Goal: Information Seeking & Learning: Learn about a topic

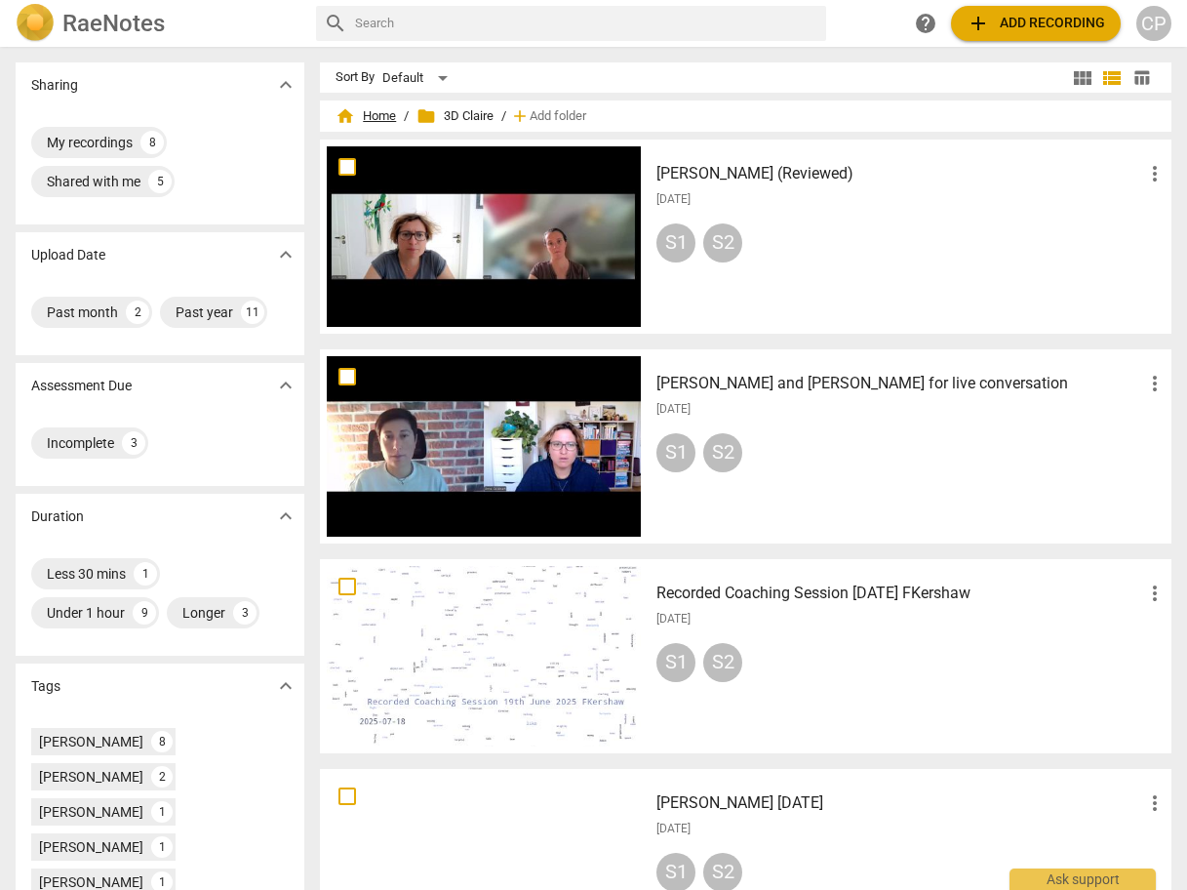
click at [377, 115] on span "home Home" at bounding box center [366, 116] width 60 height 20
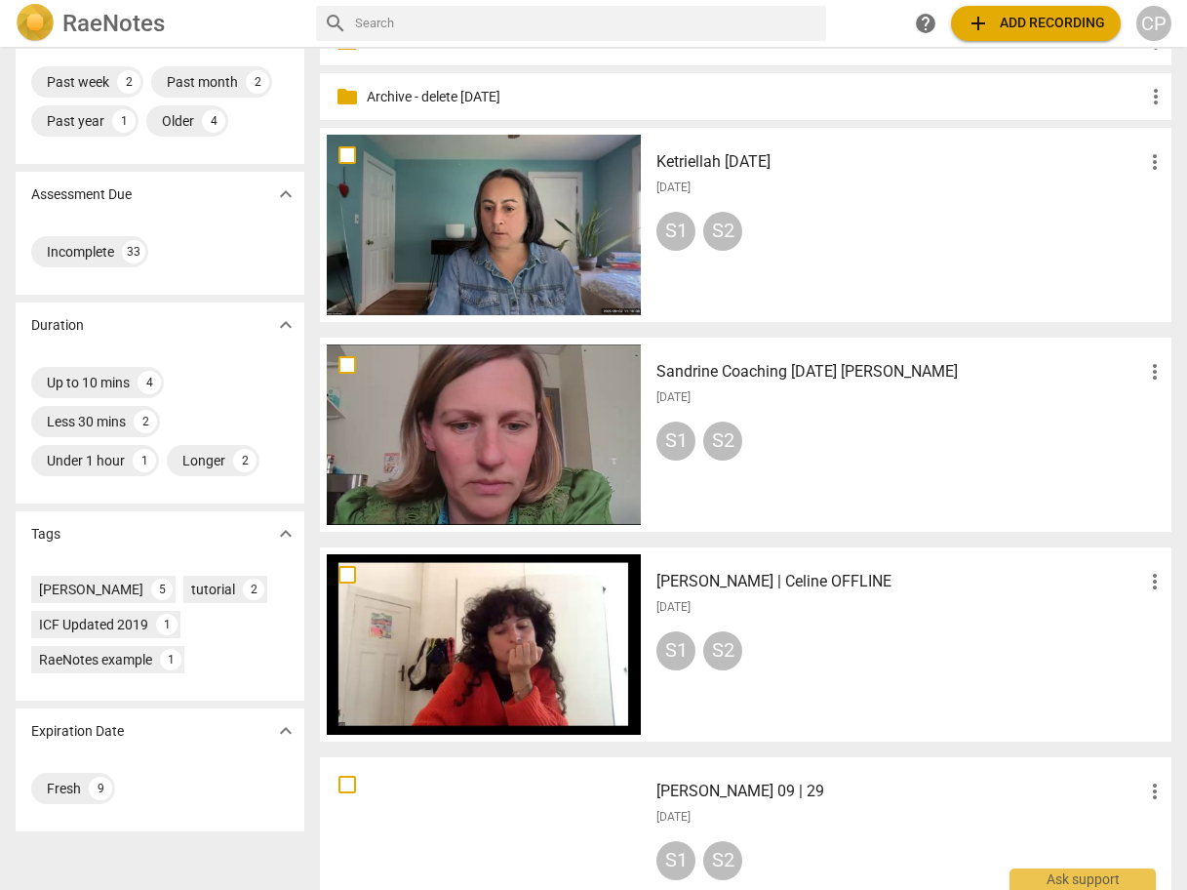
scroll to position [390, 0]
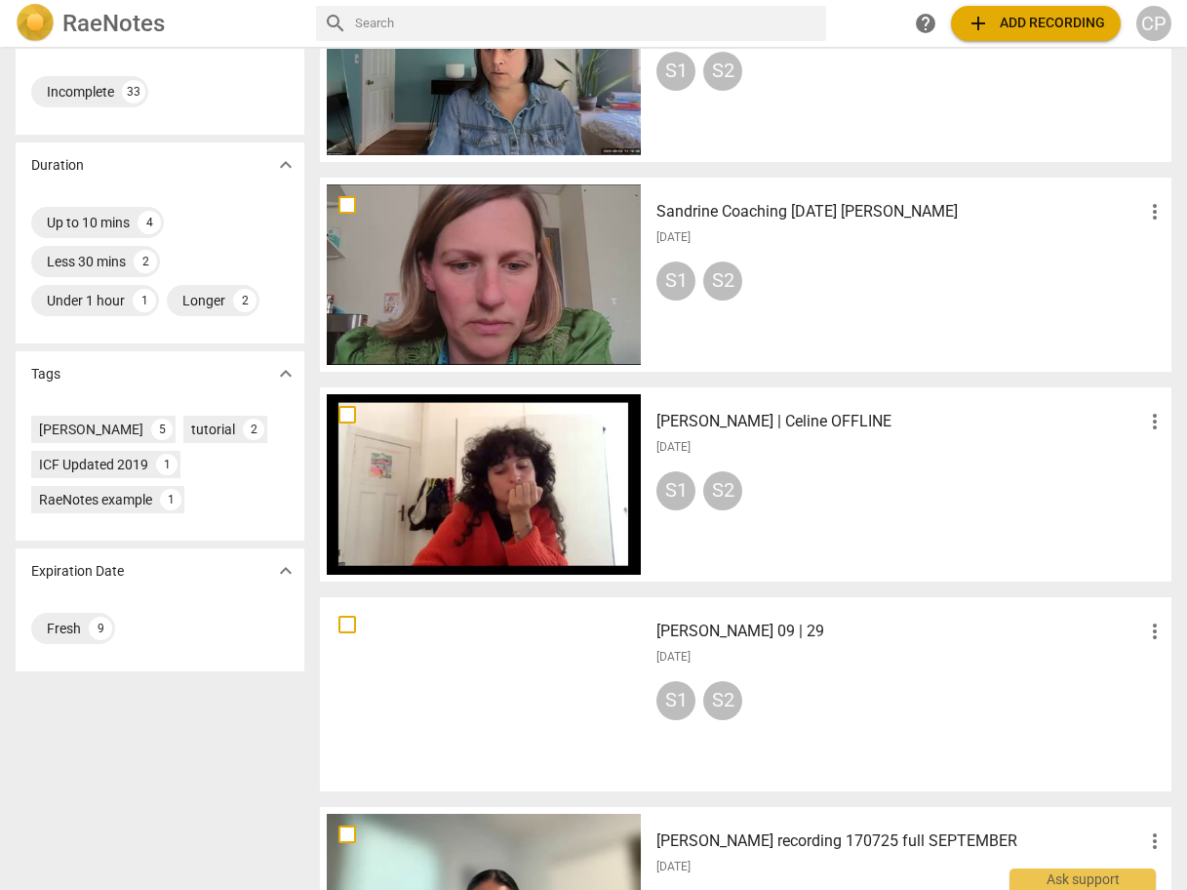
click at [725, 426] on h3 "[PERSON_NAME] | Celine OFFLINE" at bounding box center [899, 421] width 487 height 23
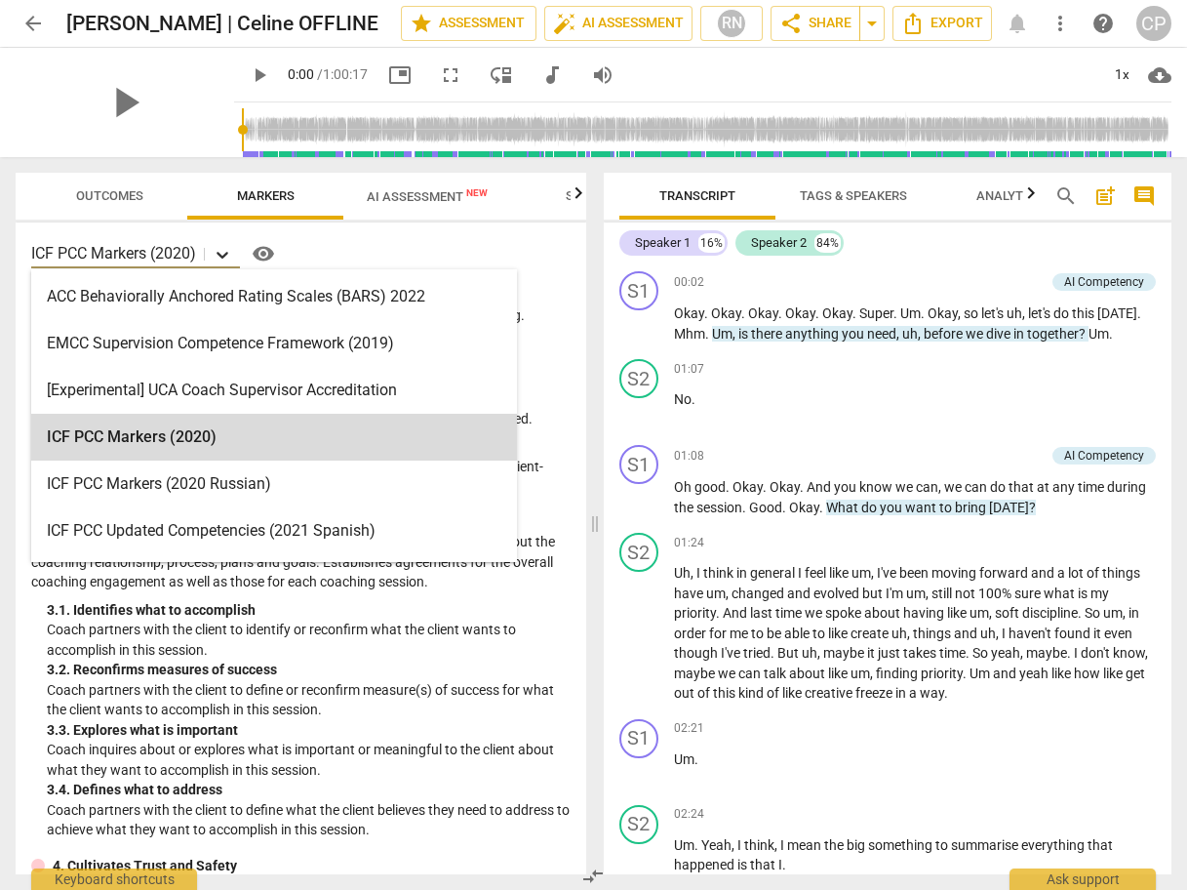
click at [226, 251] on icon at bounding box center [223, 255] width 20 height 20
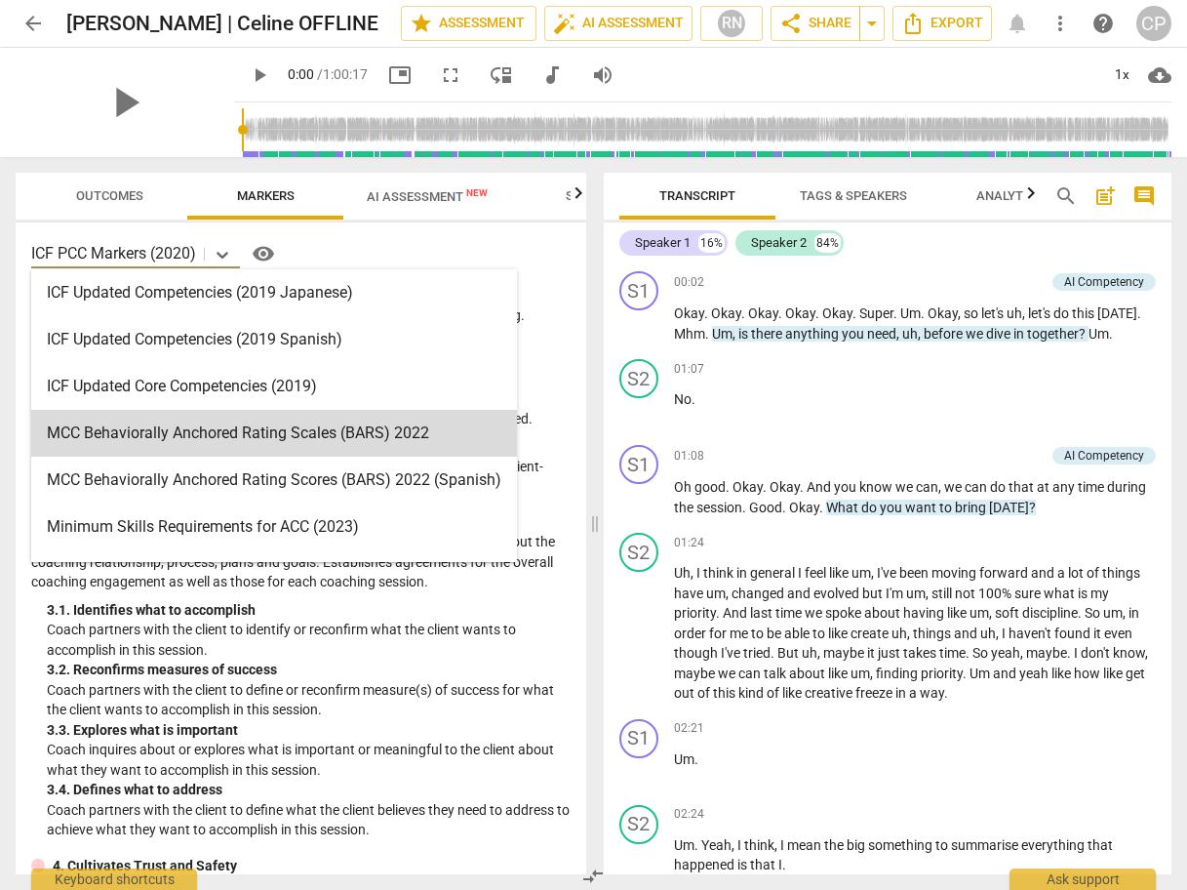
scroll to position [390, 0]
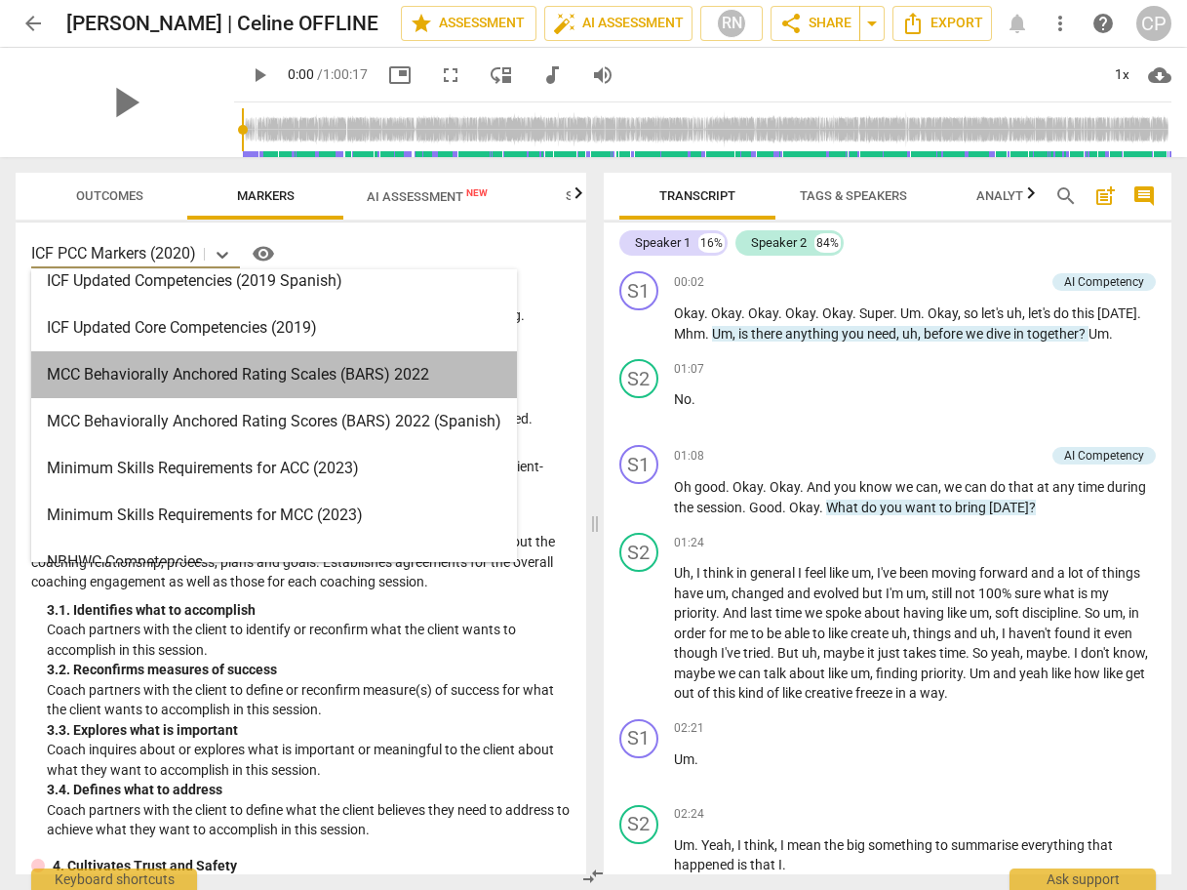
click at [198, 383] on div "MCC Behaviorally Anchored Rating Scales (BARS) 2022" at bounding box center [274, 374] width 486 height 47
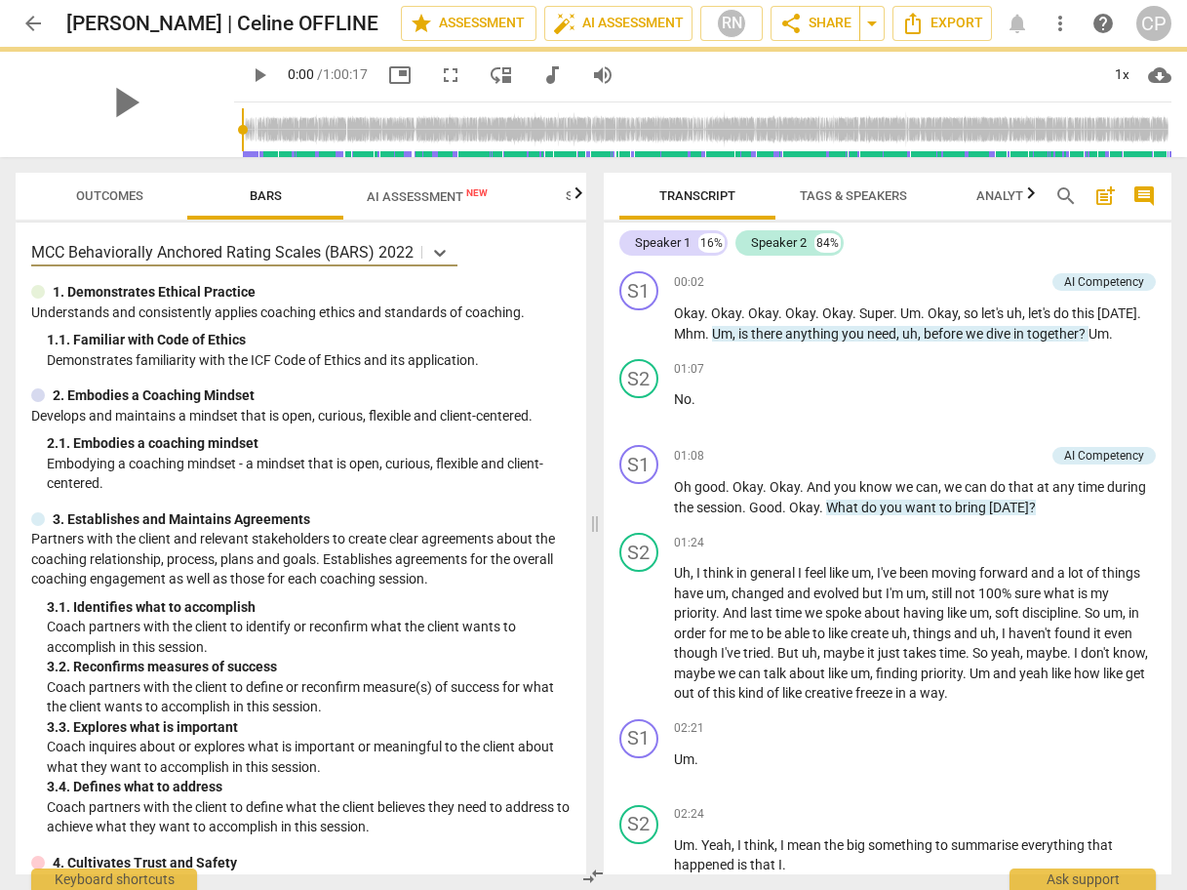
click at [406, 195] on span "AI Assessment New" at bounding box center [427, 196] width 121 height 15
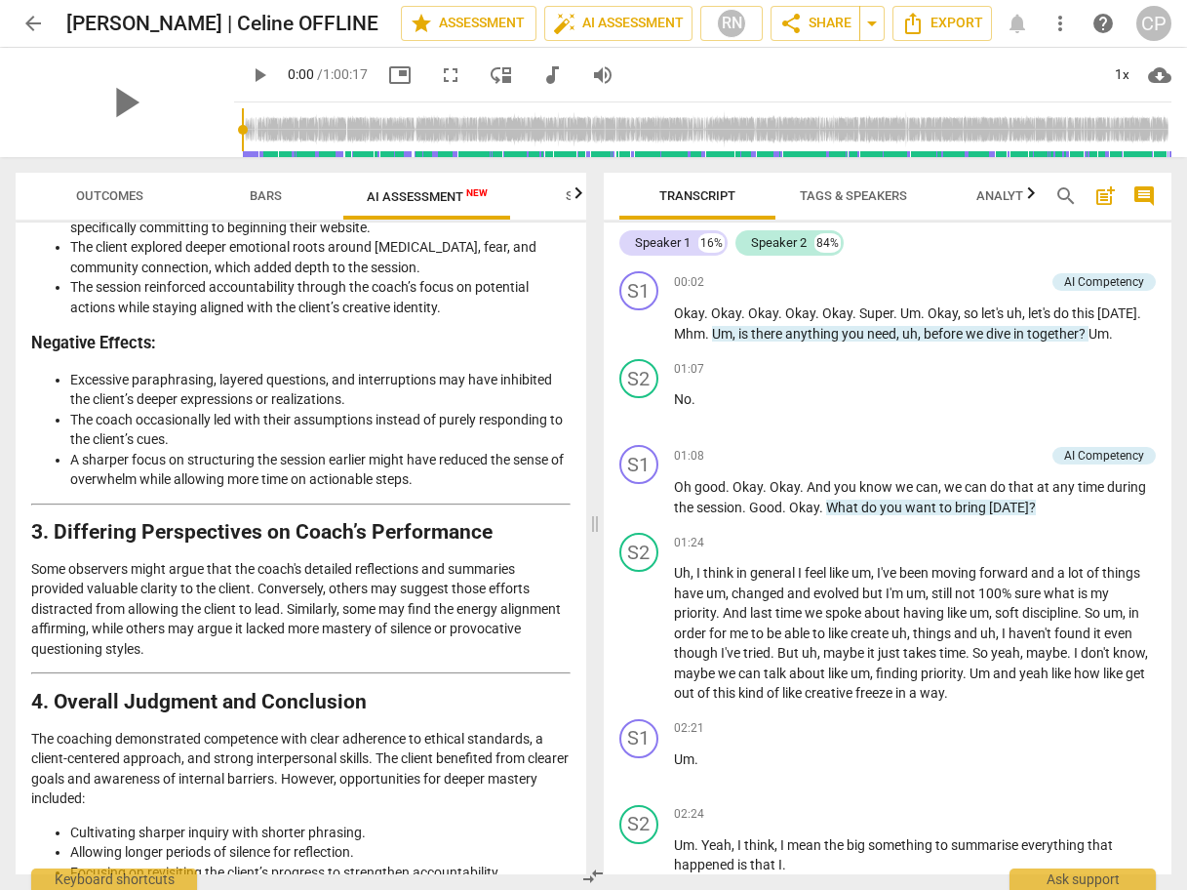
scroll to position [3771, 0]
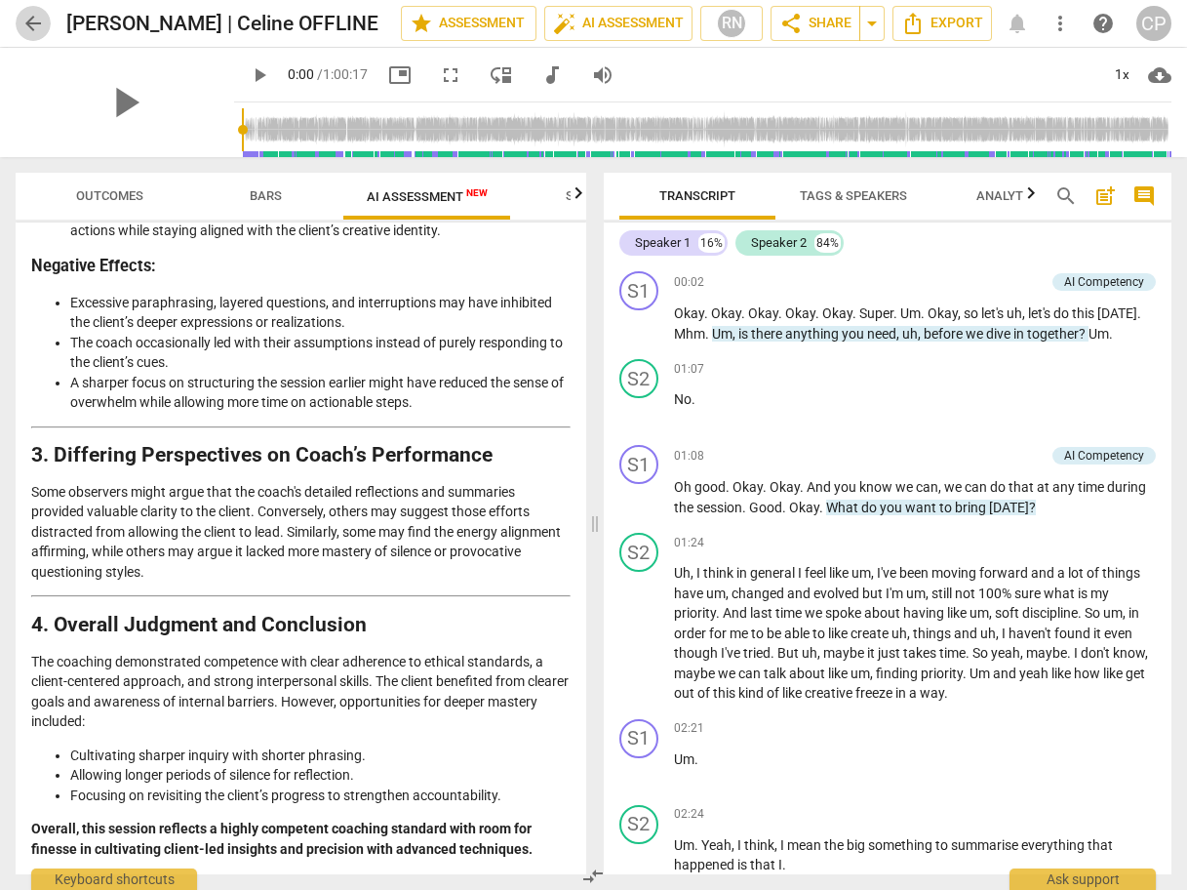
click at [42, 20] on span "arrow_back" at bounding box center [32, 23] width 23 height 23
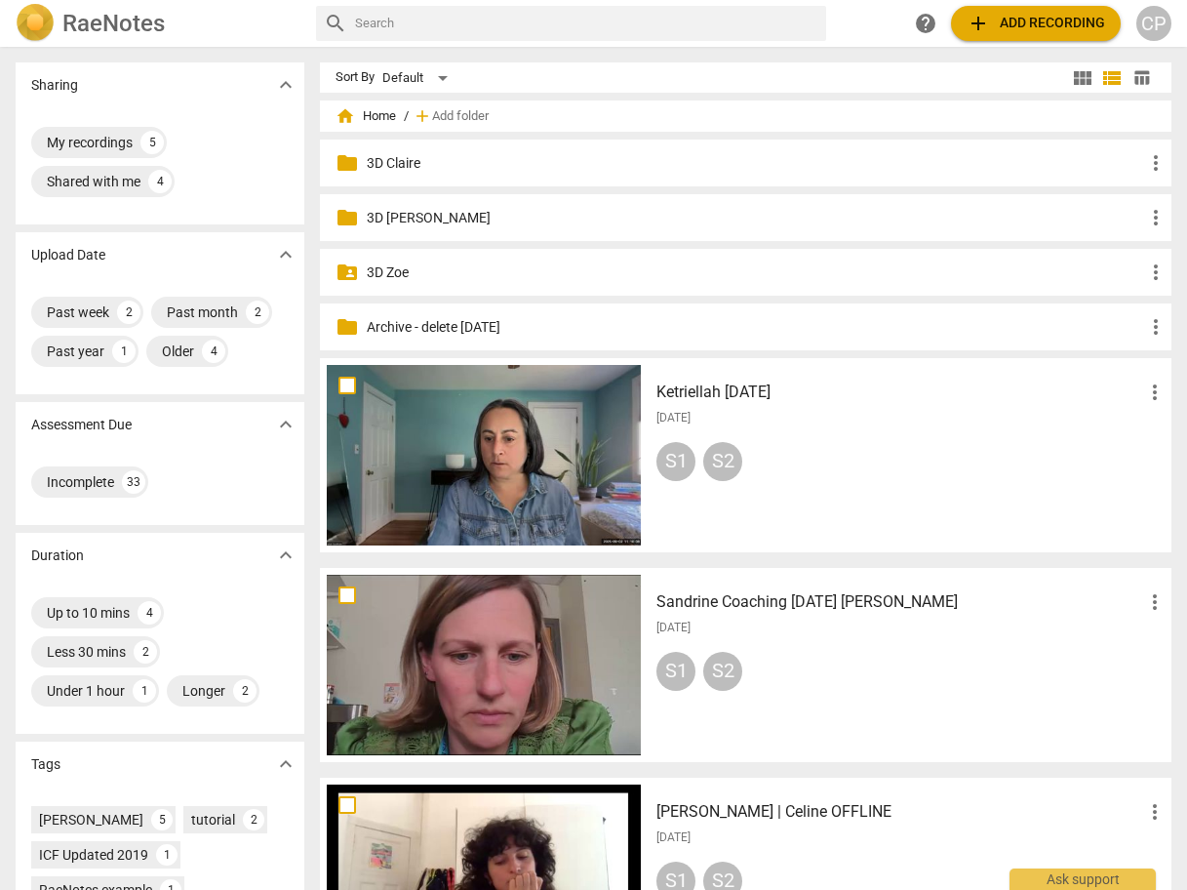
click at [390, 161] on p "3D Claire" at bounding box center [755, 163] width 777 height 20
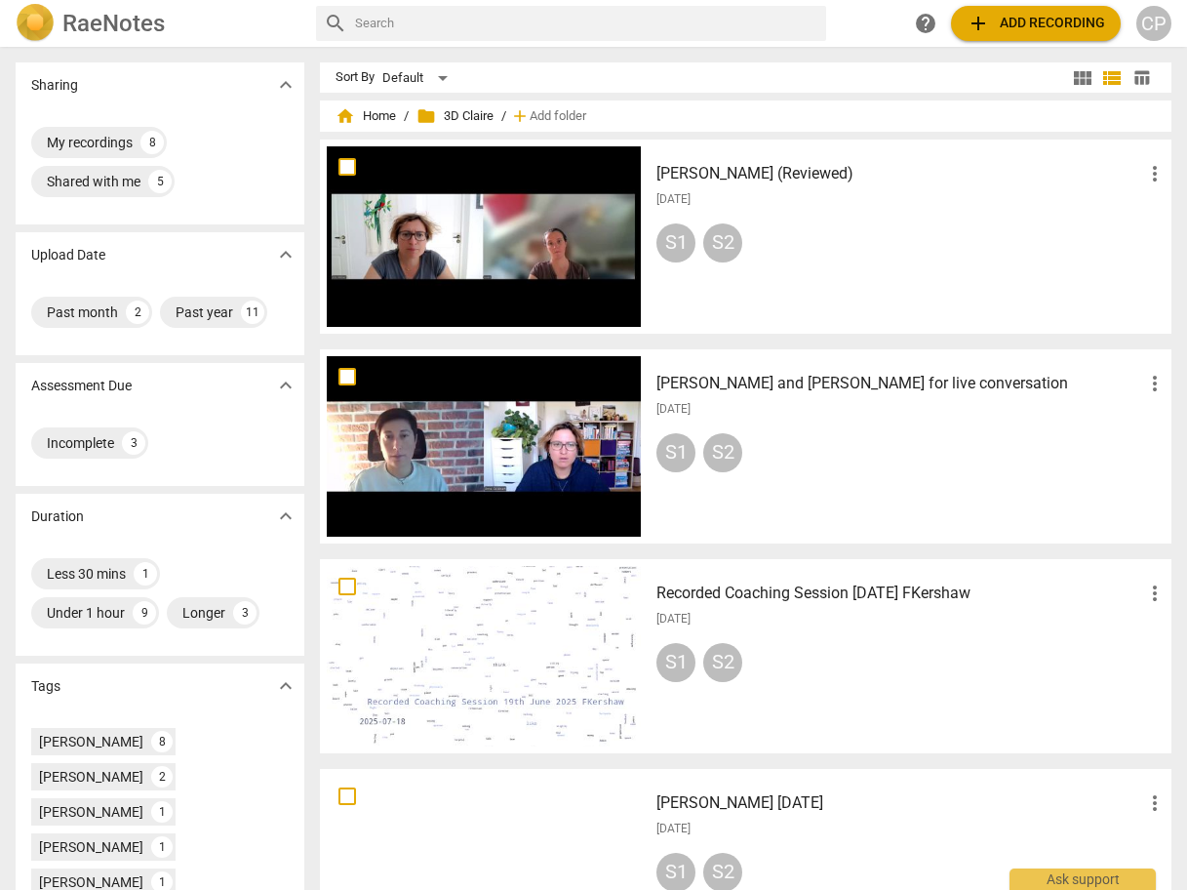
click at [734, 384] on h3 "[PERSON_NAME] and [PERSON_NAME] for live conversation" at bounding box center [899, 383] width 487 height 23
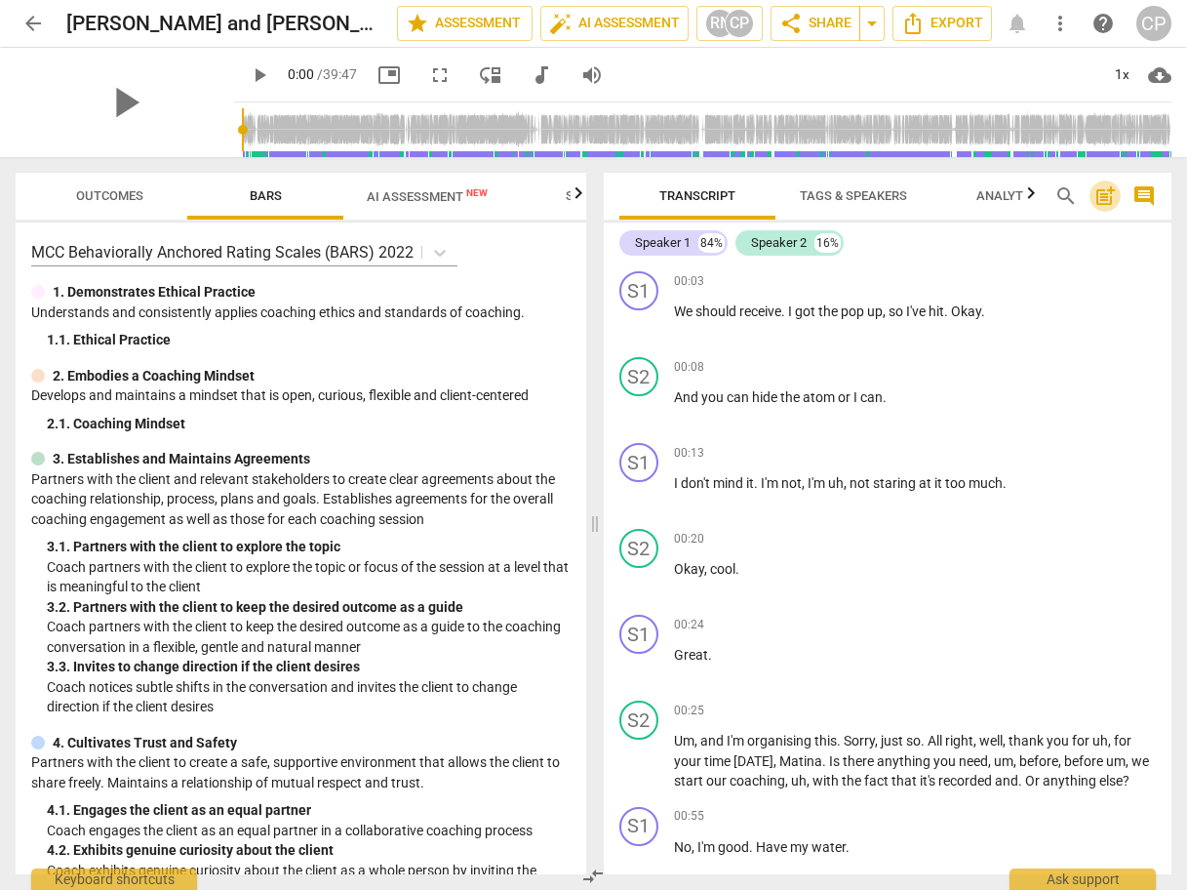
click at [1109, 194] on span "post_add" at bounding box center [1104, 195] width 23 height 23
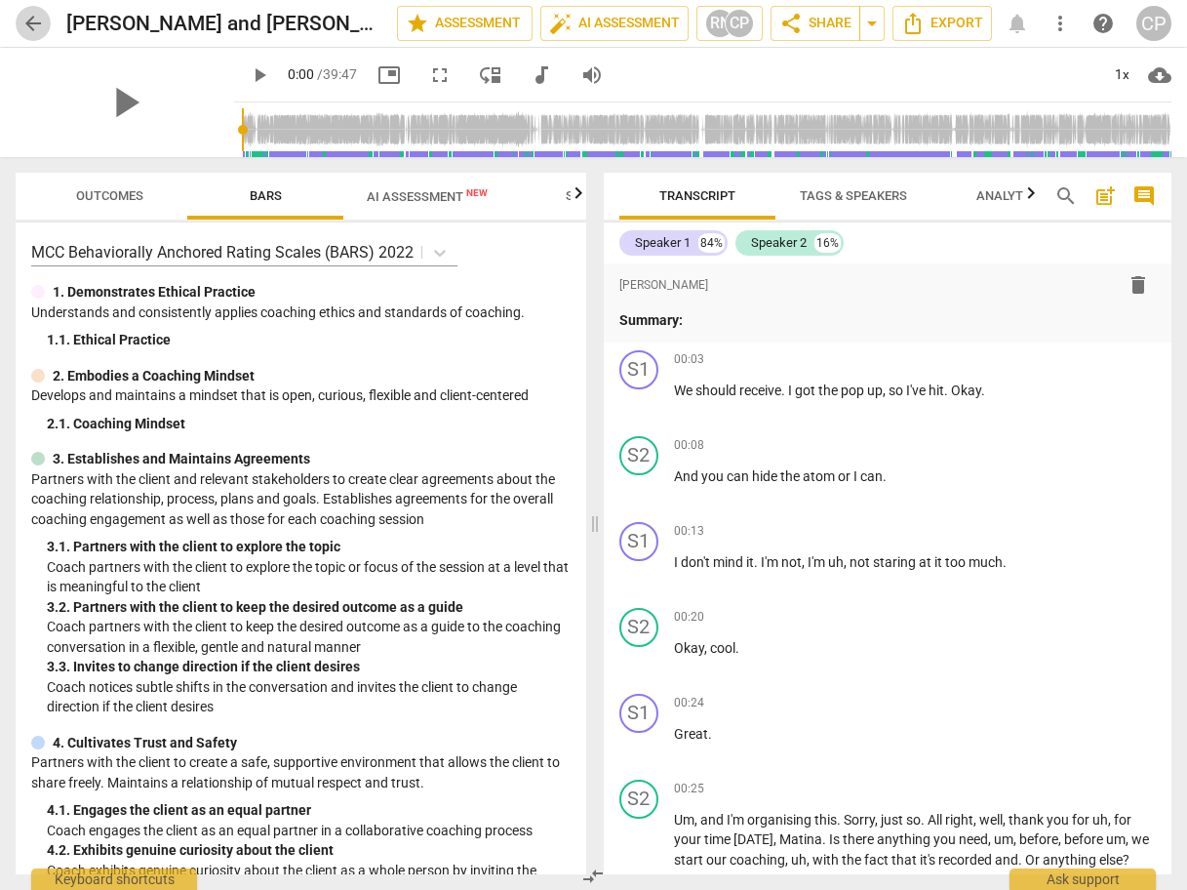
click at [35, 22] on span "arrow_back" at bounding box center [32, 23] width 23 height 23
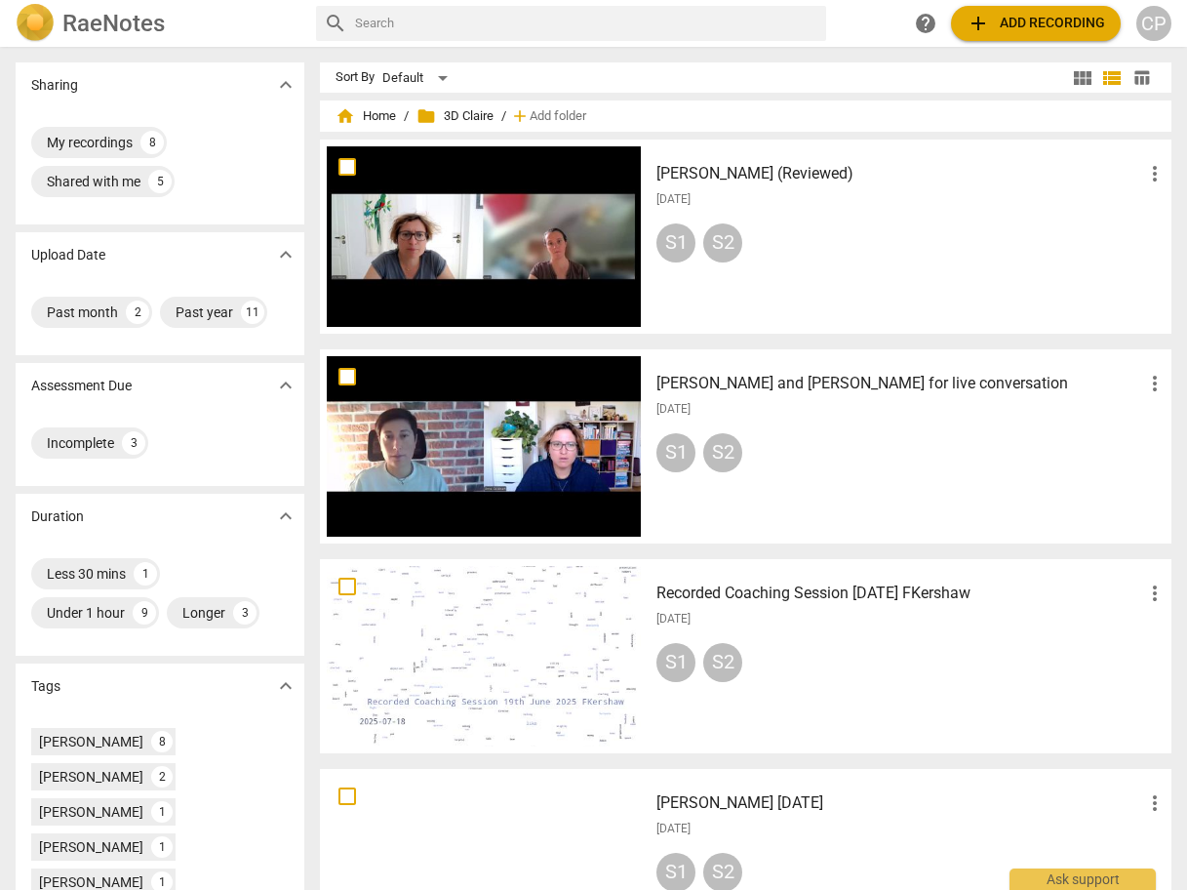
click at [709, 174] on h3 "[PERSON_NAME] (Reviewed)" at bounding box center [899, 173] width 487 height 23
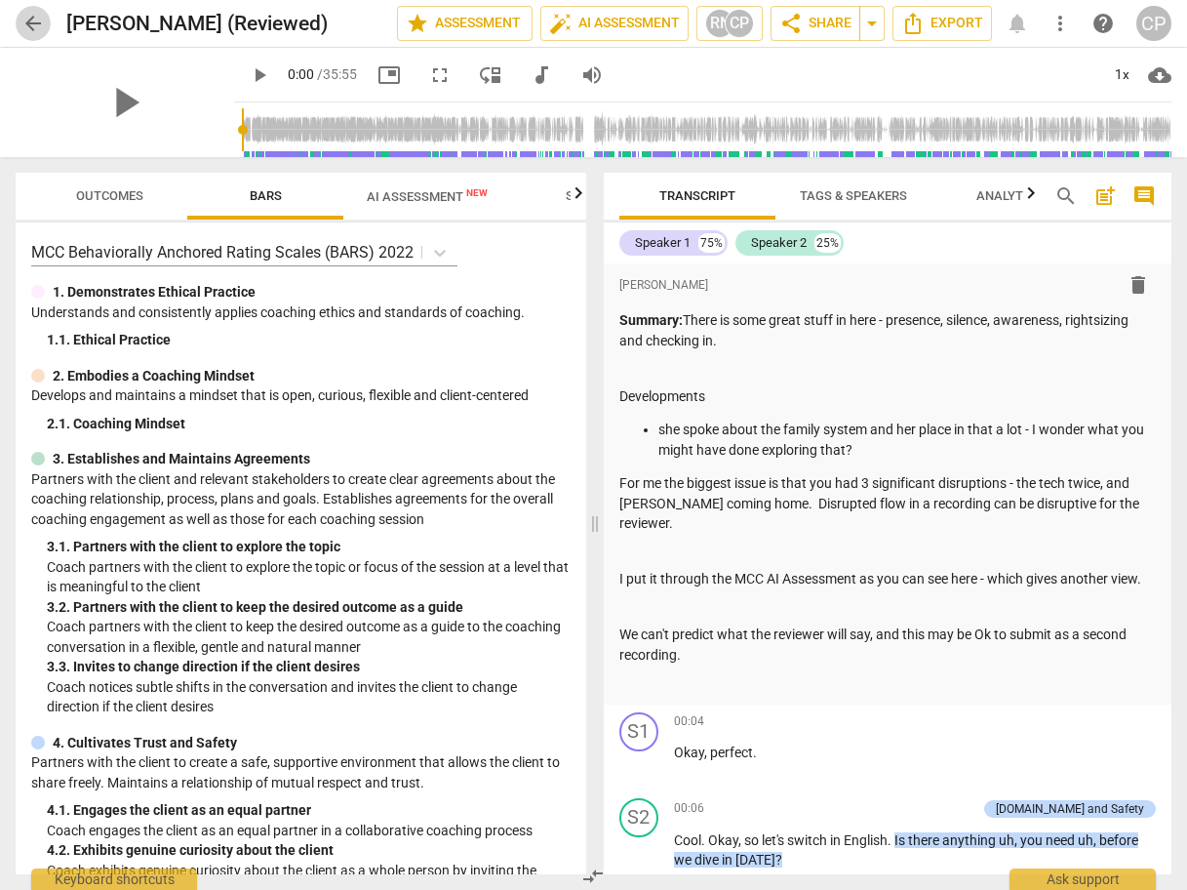
click at [25, 27] on span "arrow_back" at bounding box center [32, 23] width 23 height 23
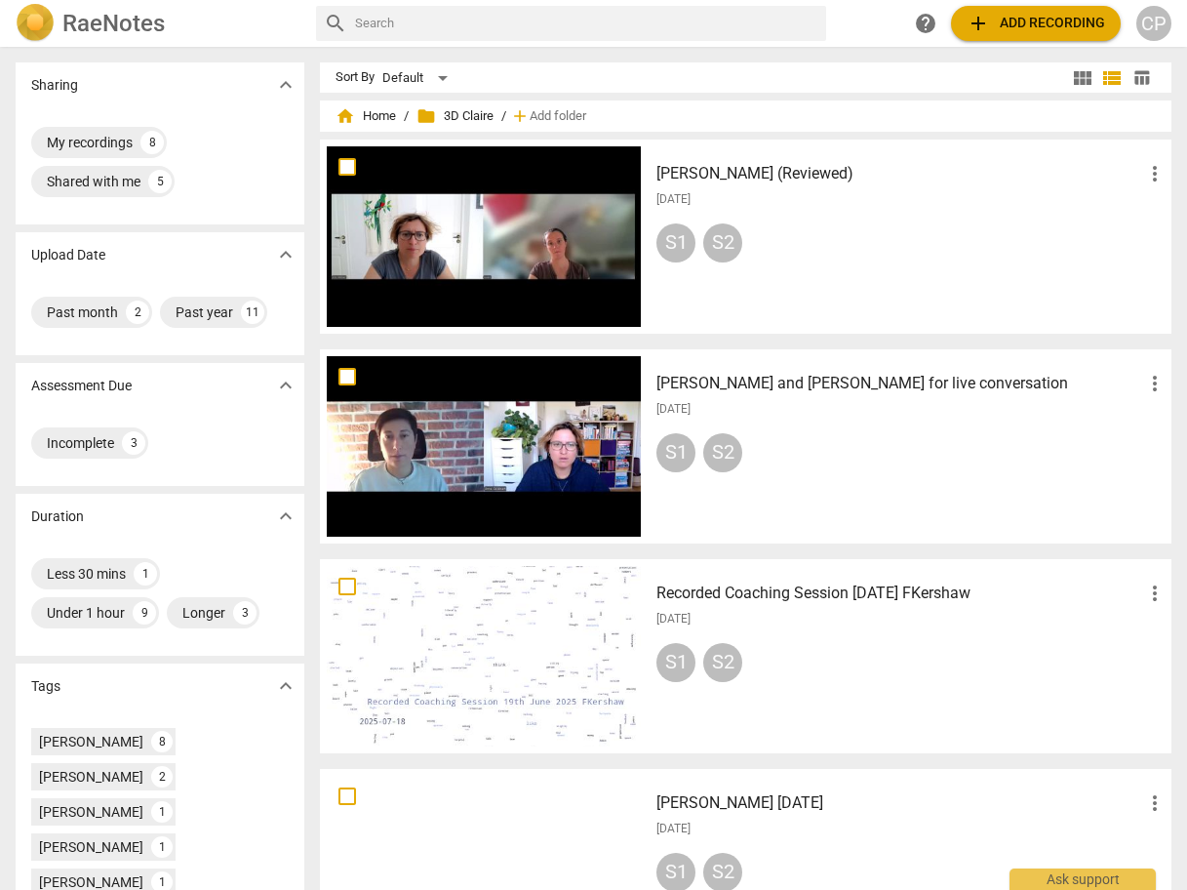
click at [786, 382] on h3 "[PERSON_NAME] and [PERSON_NAME] for live conversation" at bounding box center [899, 383] width 487 height 23
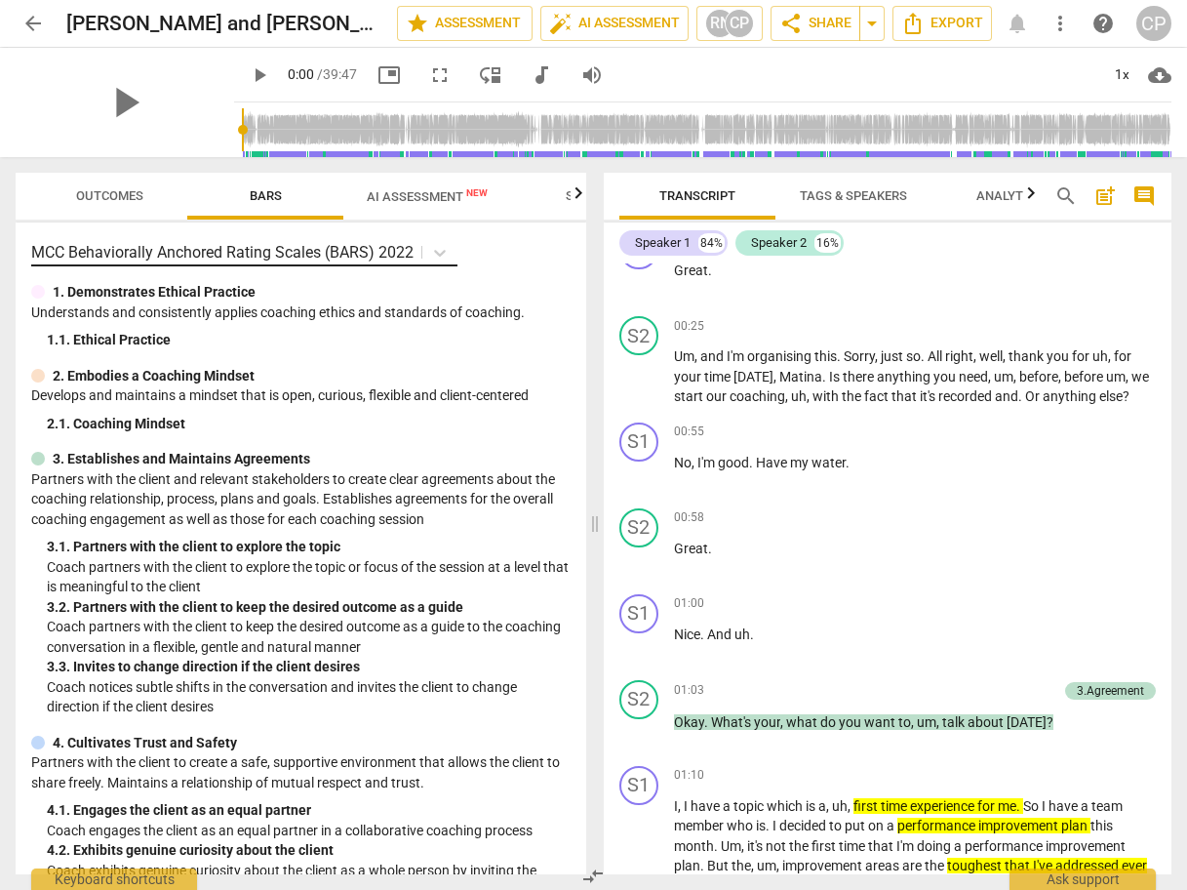
scroll to position [390, 0]
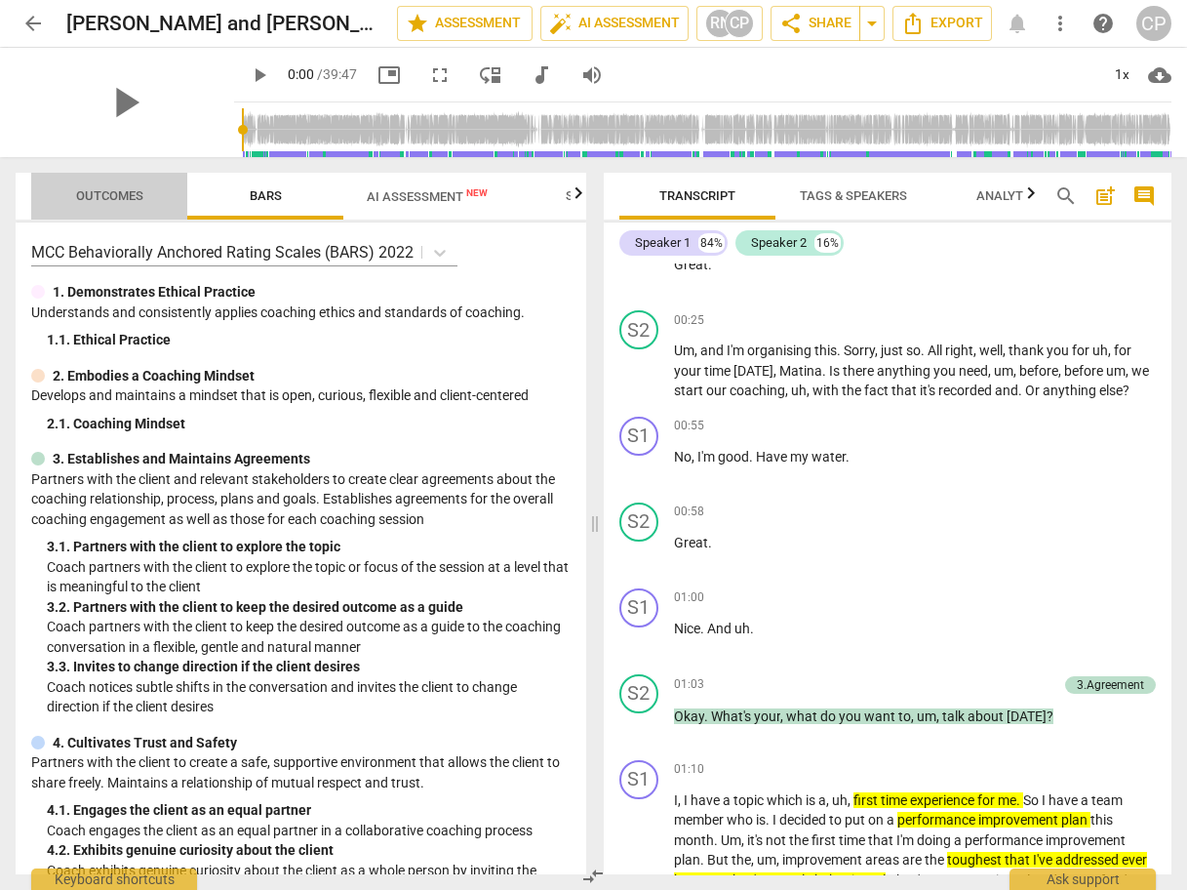
click at [104, 200] on span "Outcomes" at bounding box center [109, 195] width 67 height 15
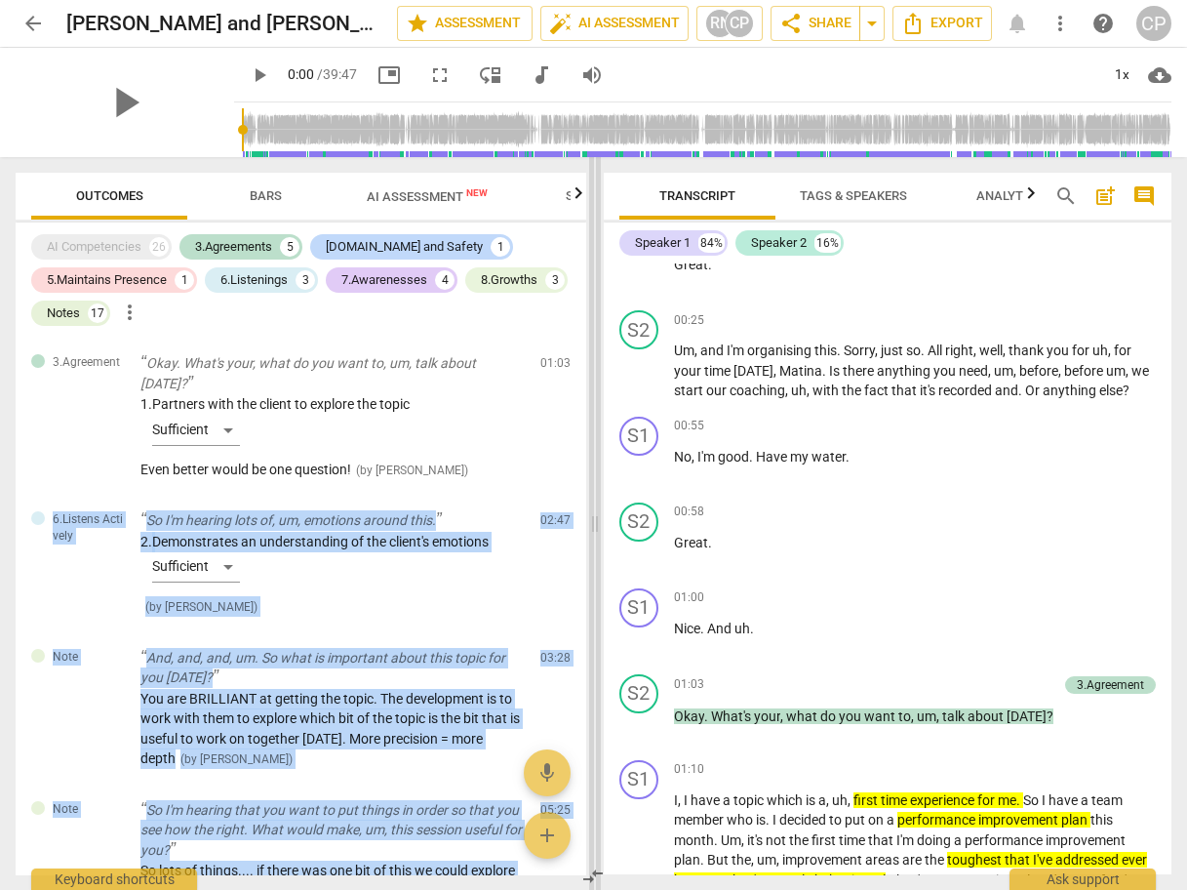
drag, startPoint x: 585, startPoint y: 361, endPoint x: 593, endPoint y: 401, distance: 40.7
click at [593, 401] on div "Outcomes Bars AI Assessment New Scores AI Competencies 26 3.Agreements 5 [DOMAI…" at bounding box center [593, 523] width 1187 height 733
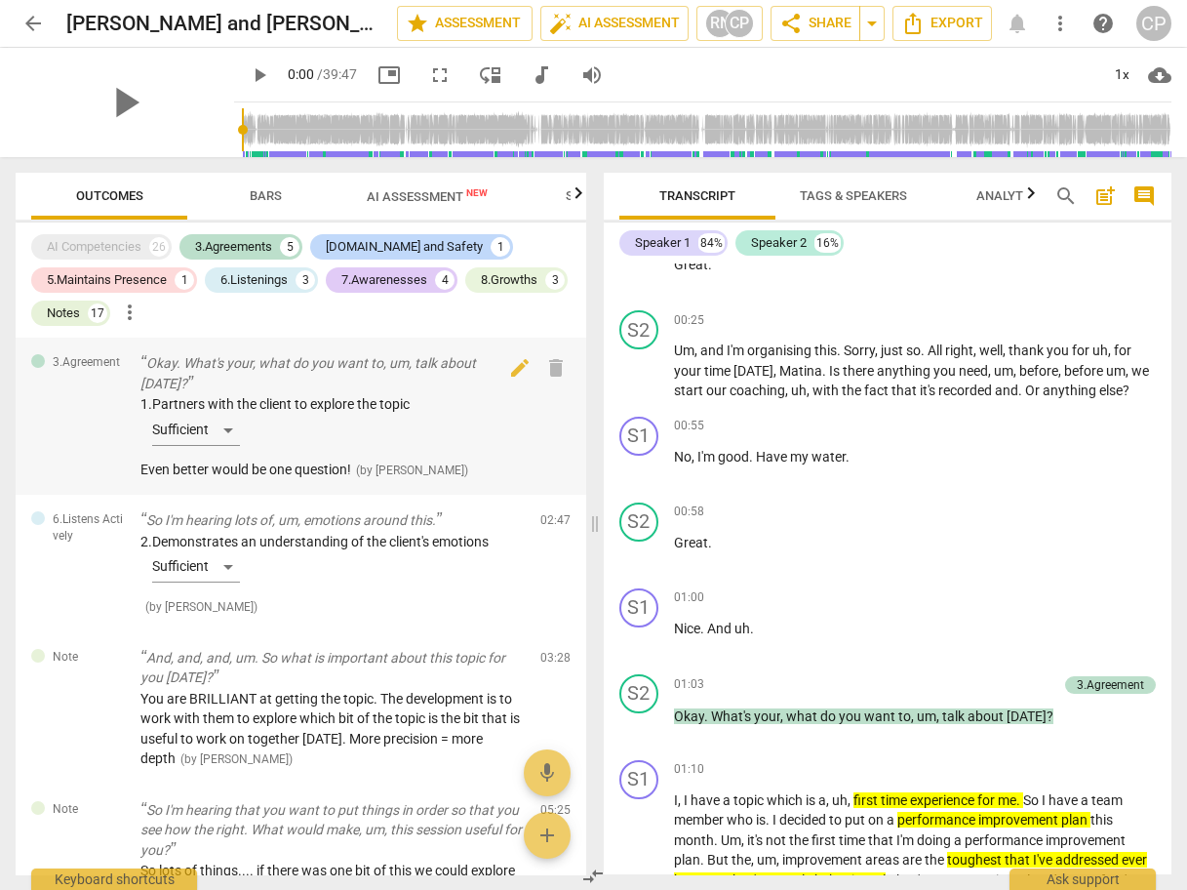
click at [526, 405] on div "3.Agreement Okay. What's your, what do you want to, um, talk about [DATE]? 1. P…" at bounding box center [301, 415] width 571 height 157
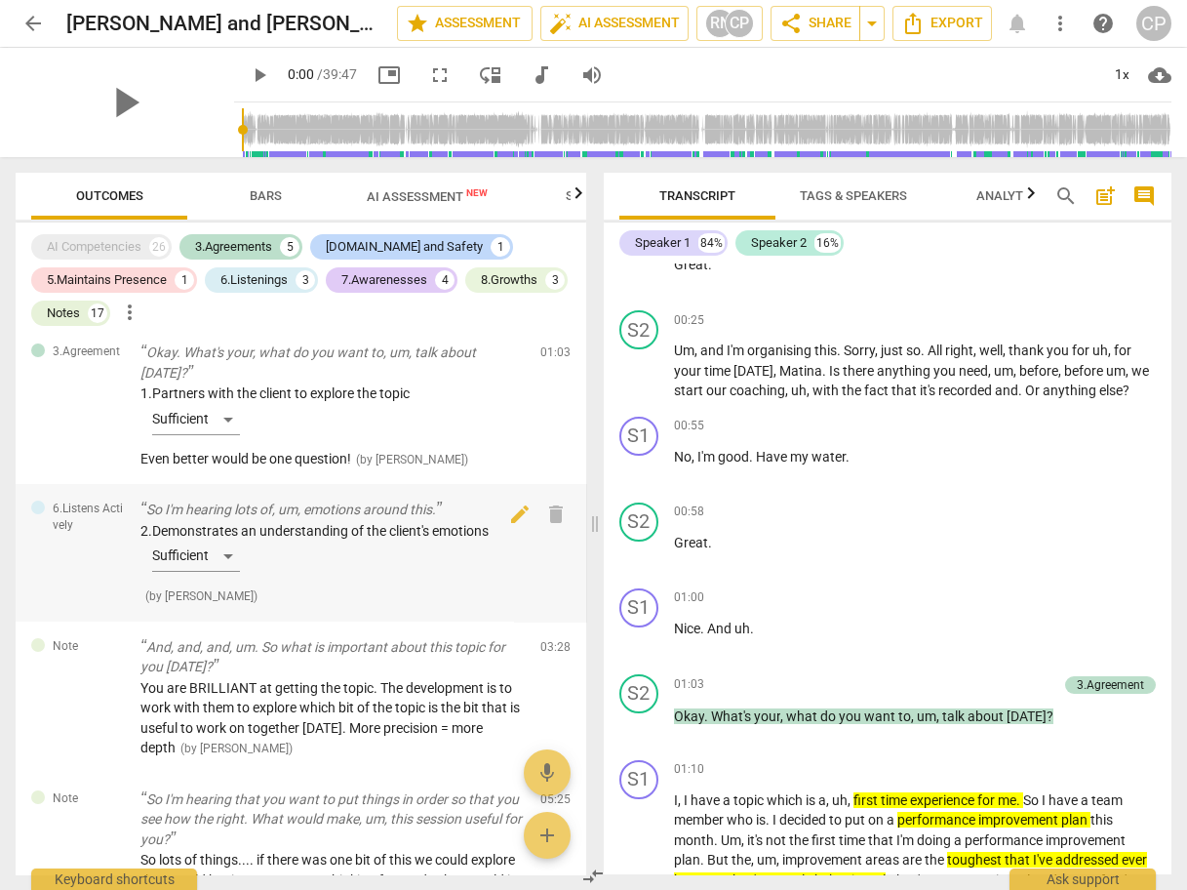
scroll to position [0, 0]
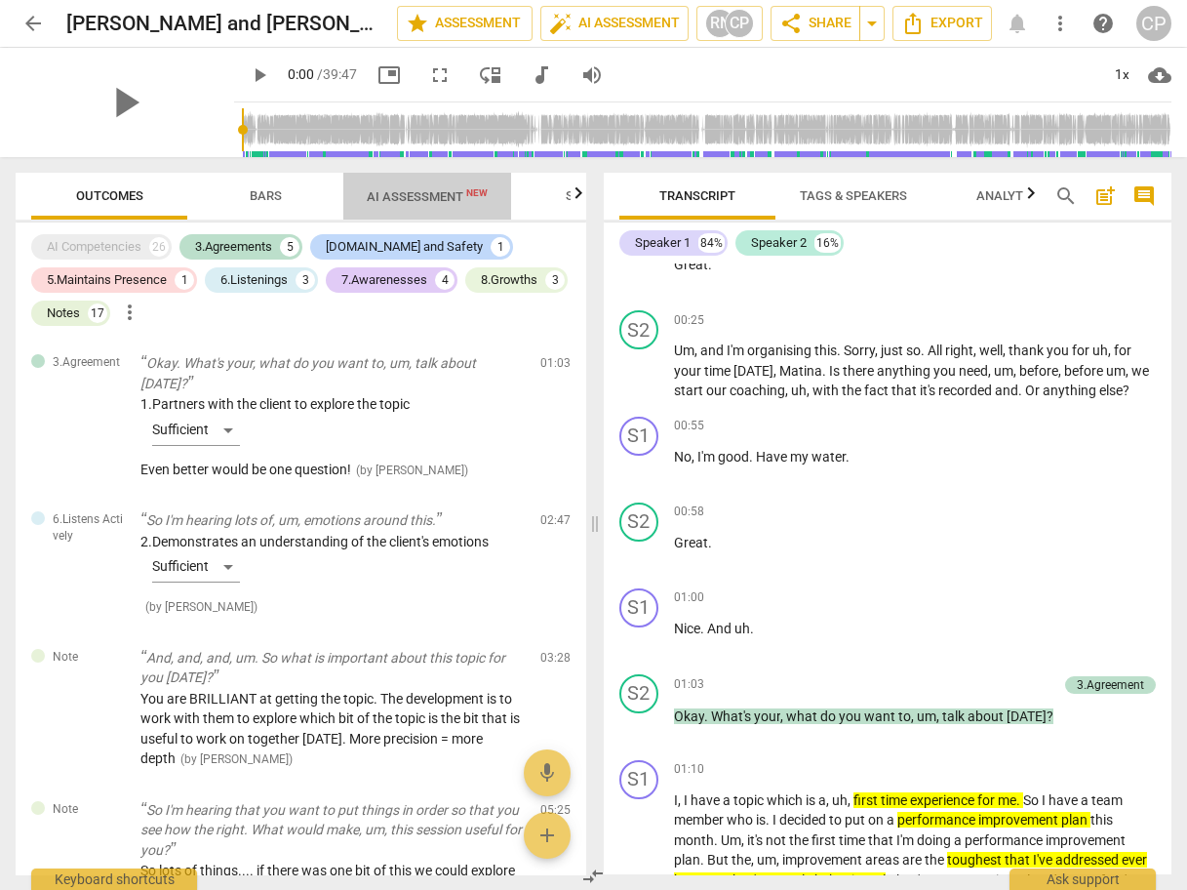
click at [425, 202] on span "AI Assessment New" at bounding box center [427, 196] width 121 height 15
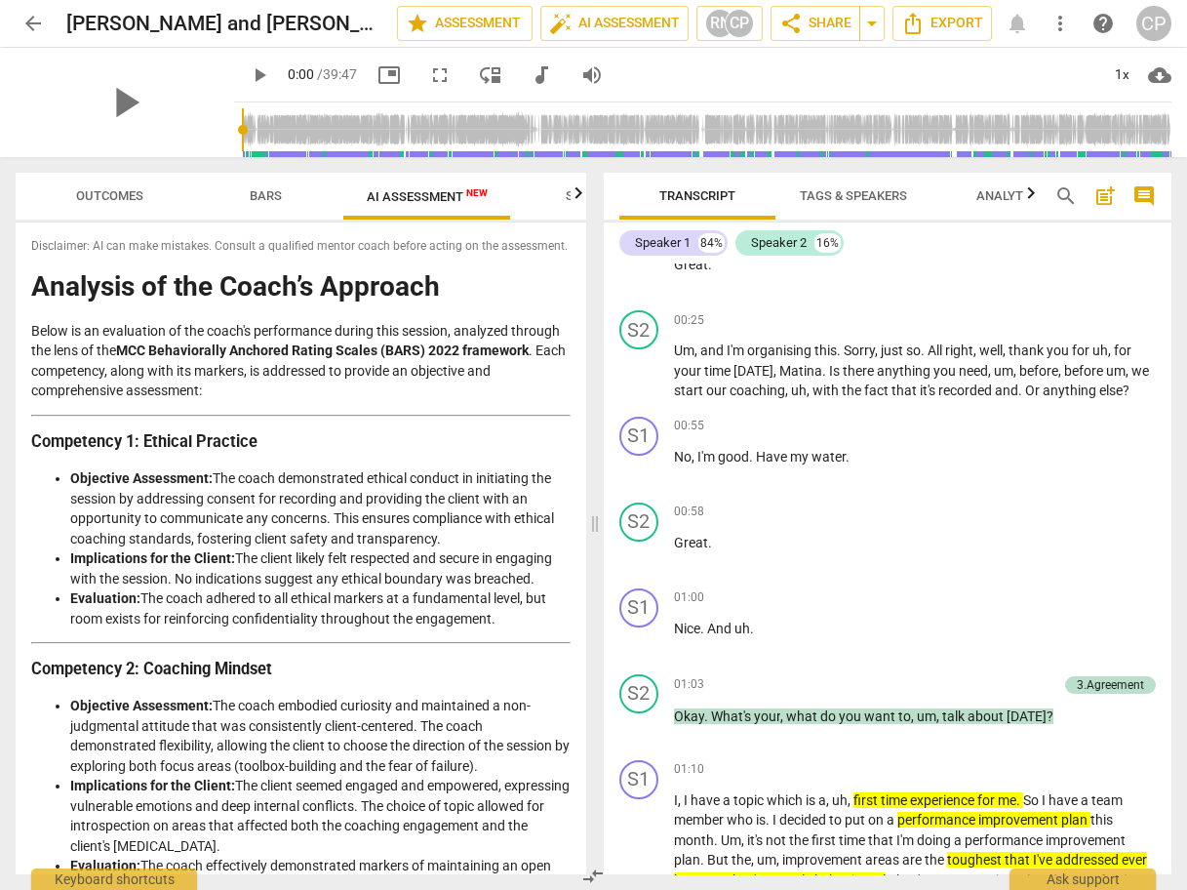
click at [134, 197] on span "Outcomes" at bounding box center [109, 195] width 67 height 15
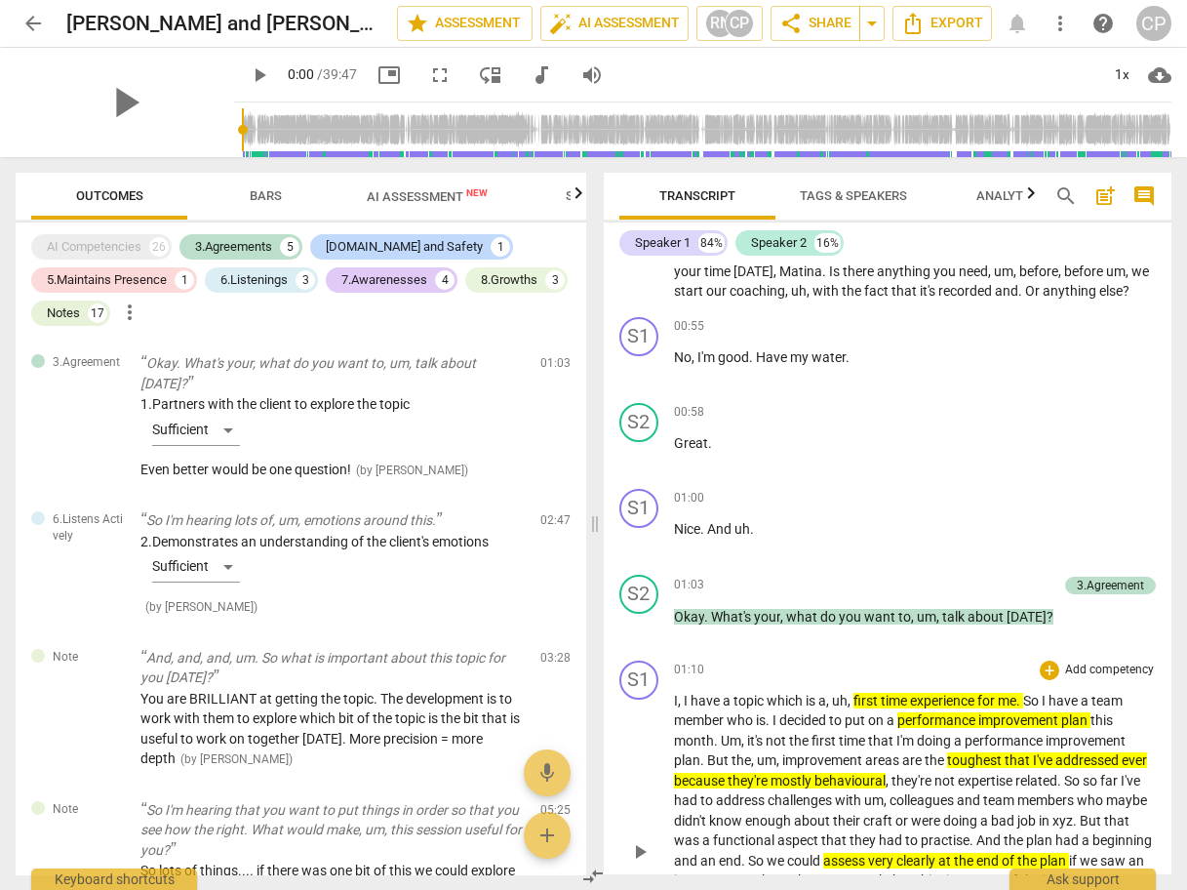
scroll to position [780, 0]
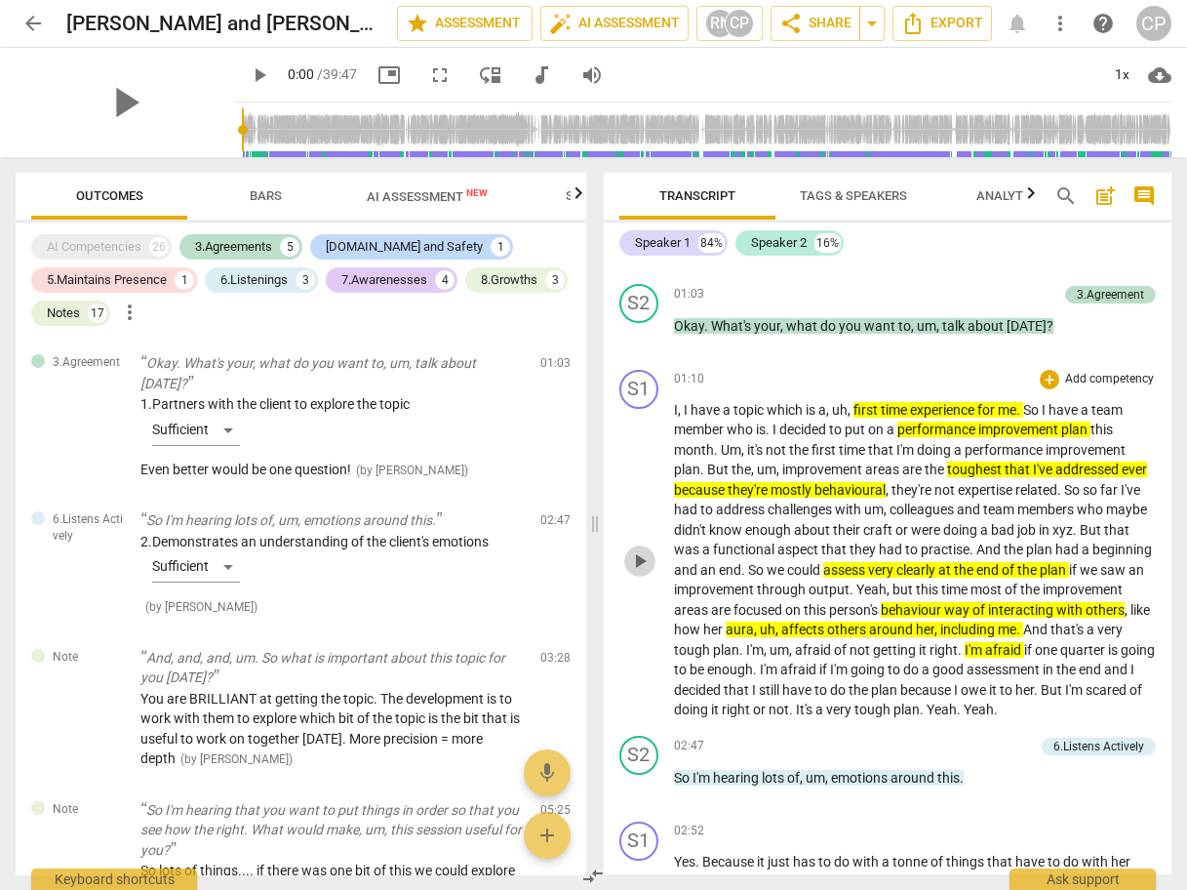
click at [644, 549] on span "play_arrow" at bounding box center [639, 560] width 23 height 23
click at [377, 69] on span "picture_in_picture" at bounding box center [388, 74] width 23 height 23
click at [643, 549] on span "pause" at bounding box center [639, 560] width 23 height 23
click at [643, 549] on span "play_arrow" at bounding box center [639, 560] width 23 height 23
click at [644, 549] on span "pause" at bounding box center [639, 560] width 23 height 23
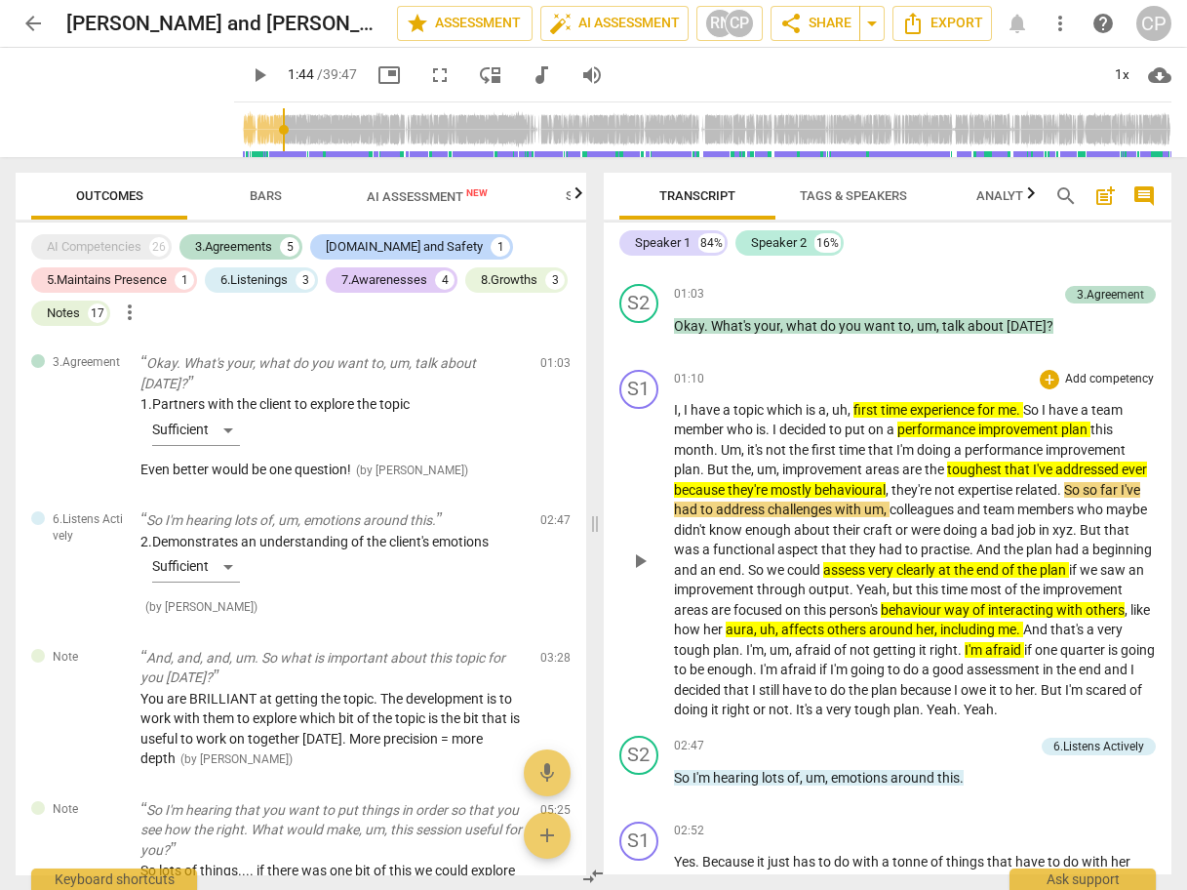
click at [640, 549] on span "play_arrow" at bounding box center [639, 560] width 23 height 23
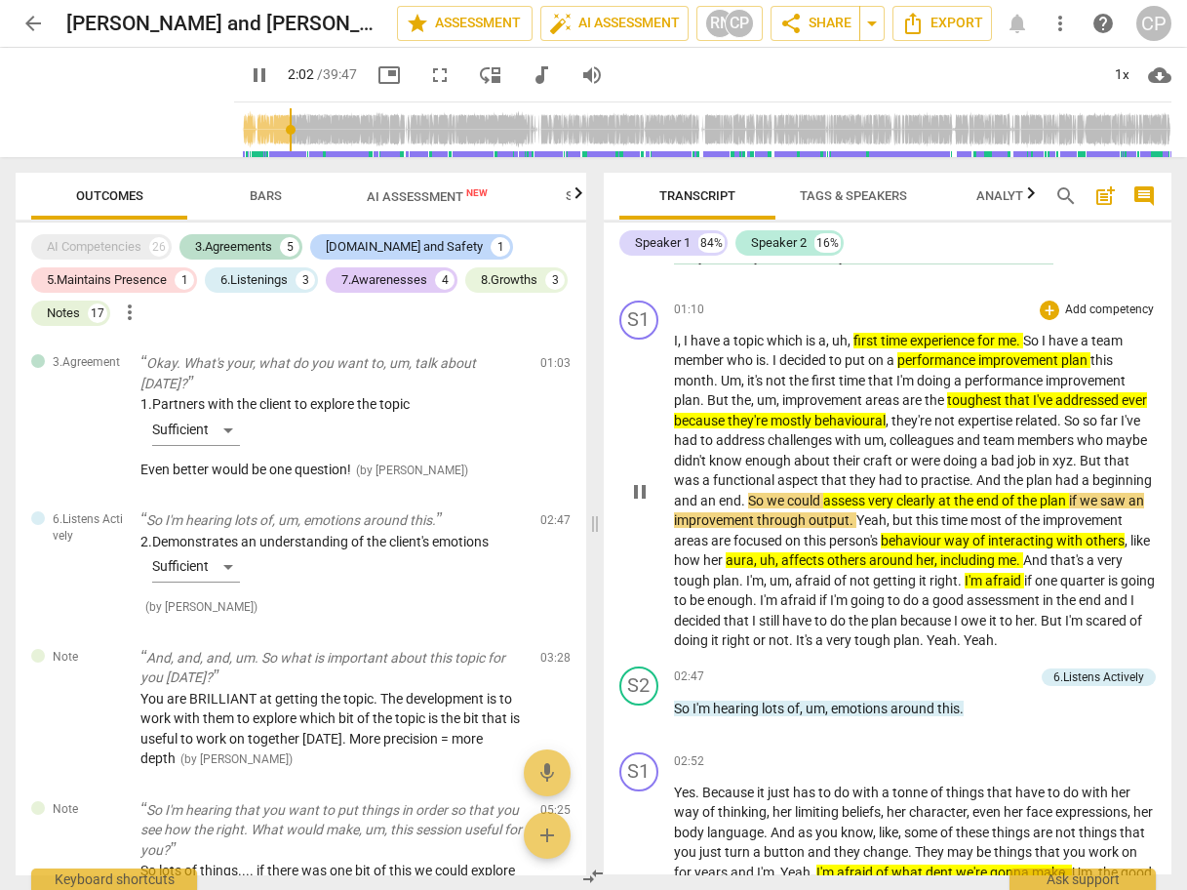
scroll to position [858, 0]
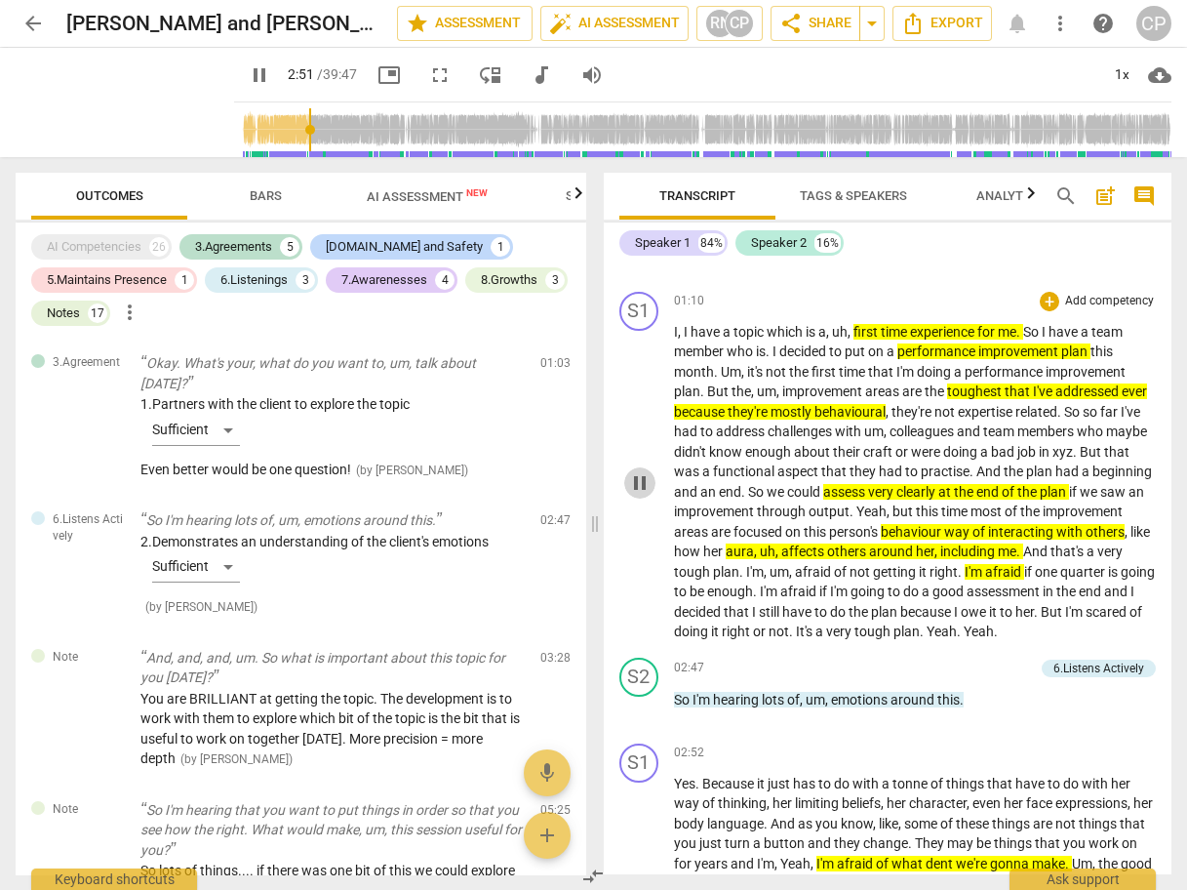
click at [633, 475] on span "pause" at bounding box center [639, 482] width 23 height 23
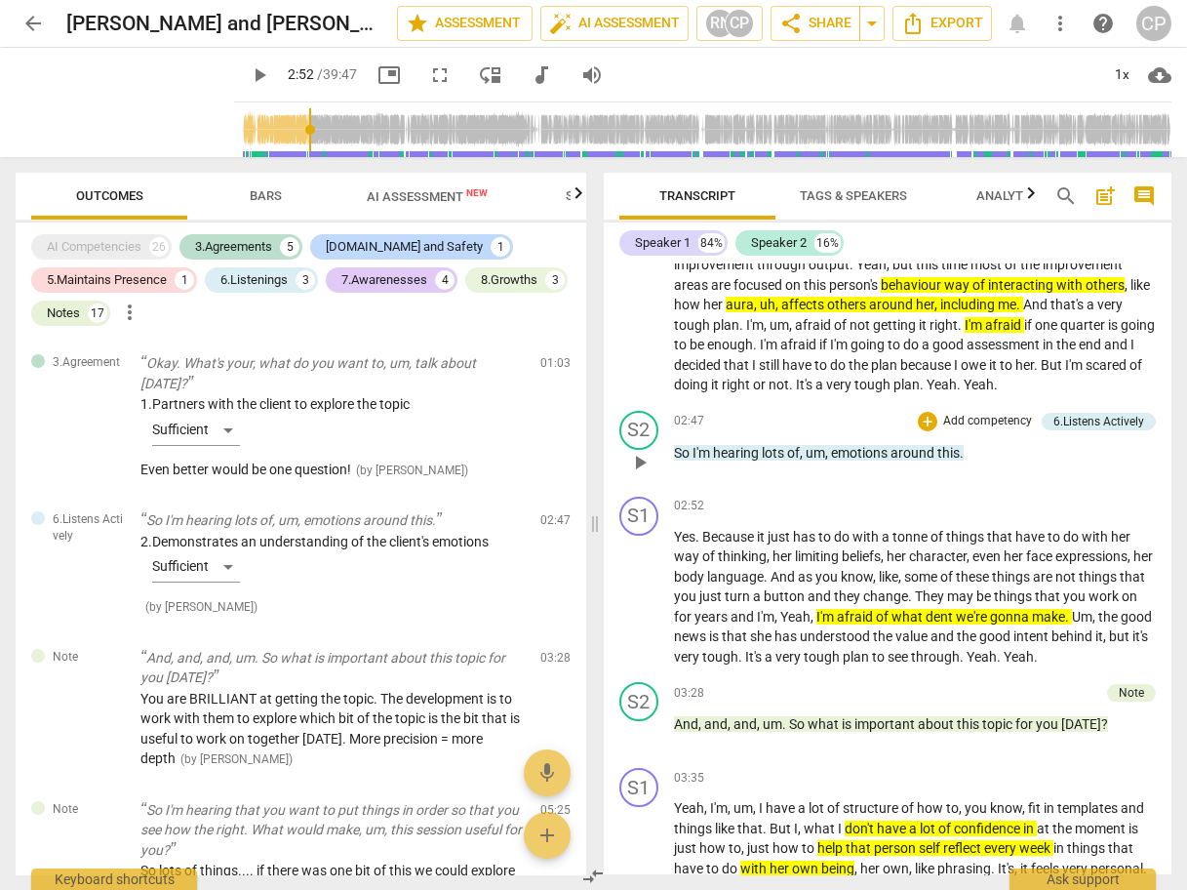
scroll to position [1171, 0]
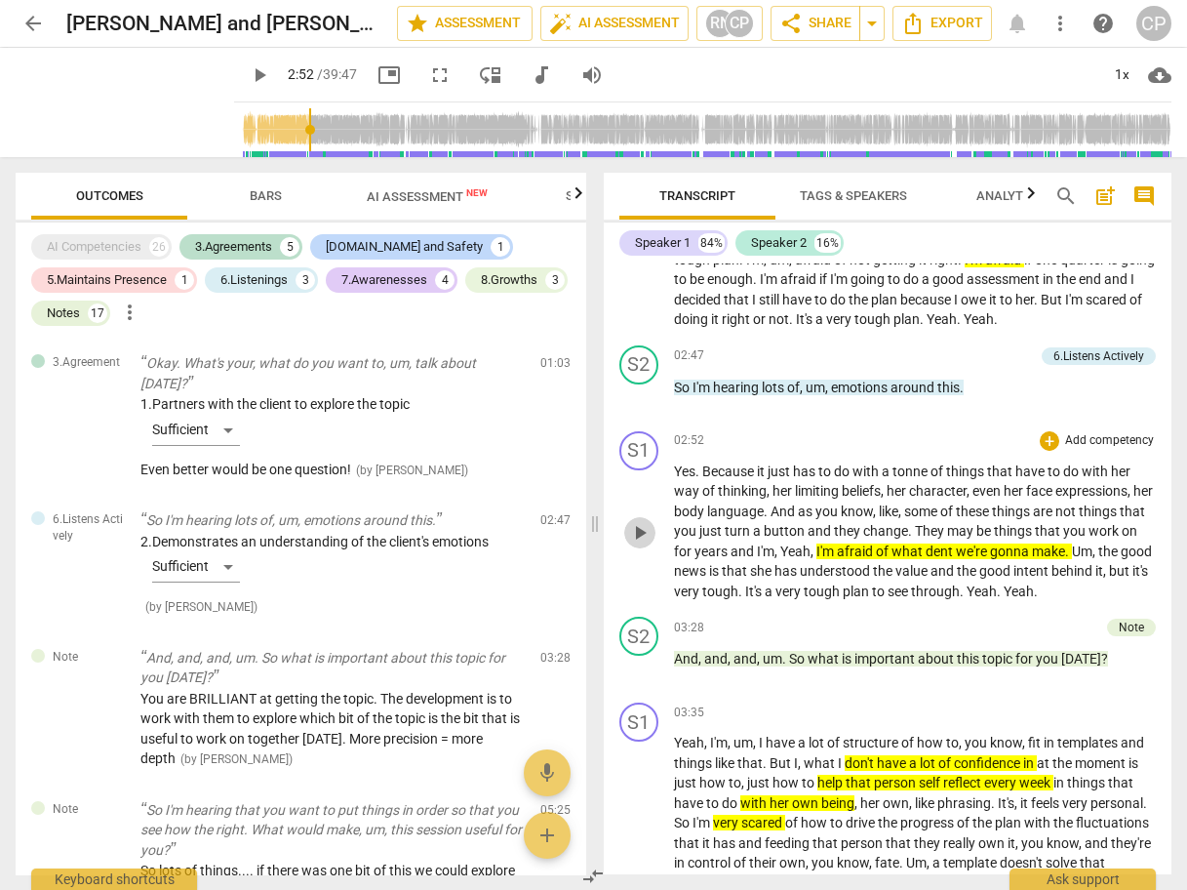
click at [644, 522] on span "play_arrow" at bounding box center [639, 532] width 23 height 23
click at [641, 521] on span "pause" at bounding box center [639, 532] width 23 height 23
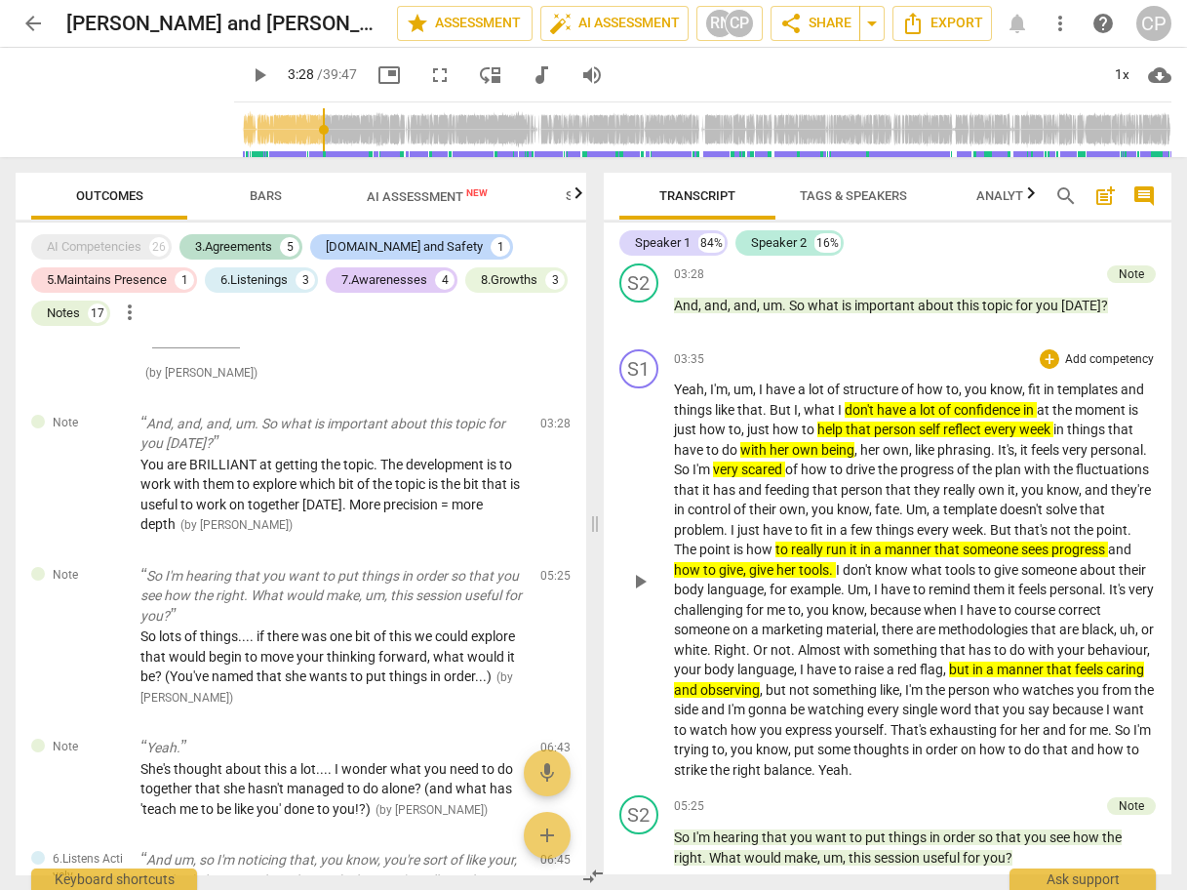
scroll to position [1483, 0]
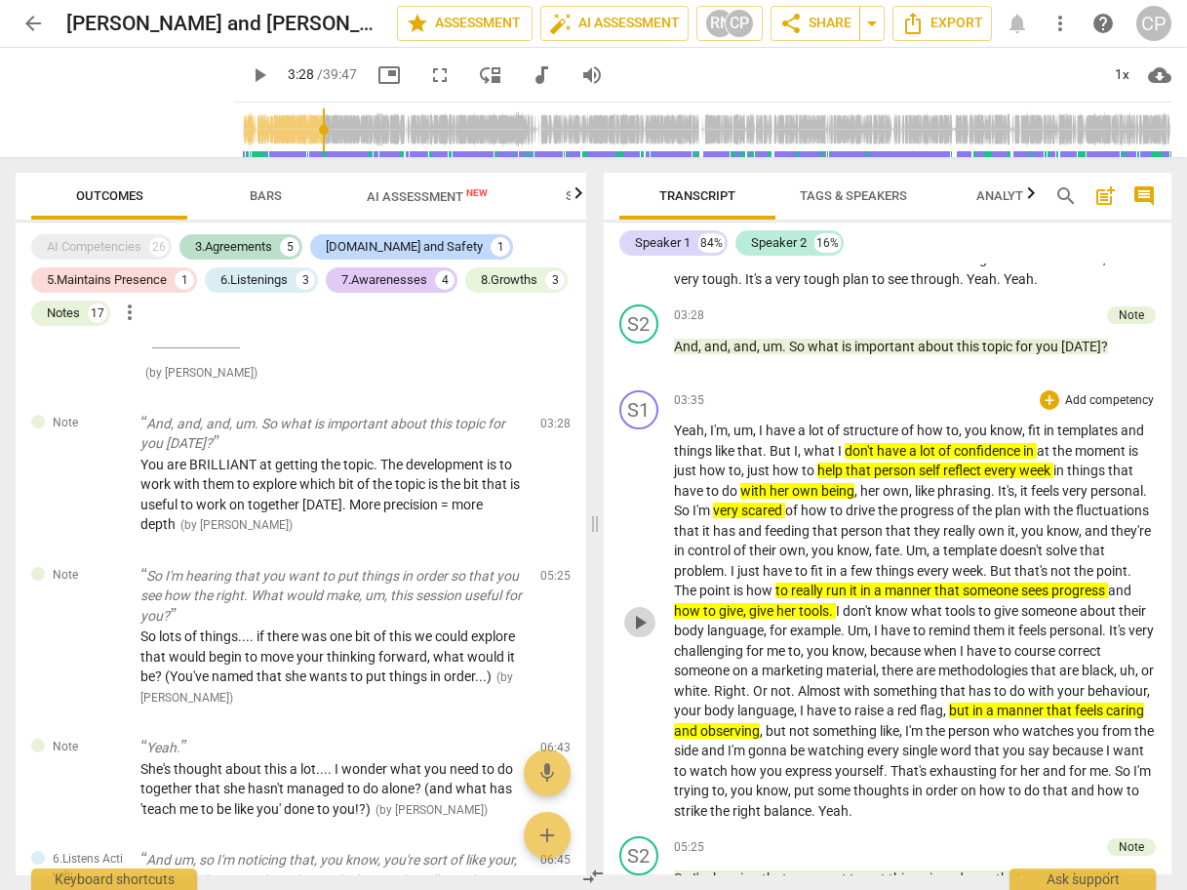
click at [640, 611] on span "play_arrow" at bounding box center [639, 622] width 23 height 23
click at [640, 611] on span "pause" at bounding box center [639, 622] width 23 height 23
click at [640, 611] on span "play_arrow" at bounding box center [639, 622] width 23 height 23
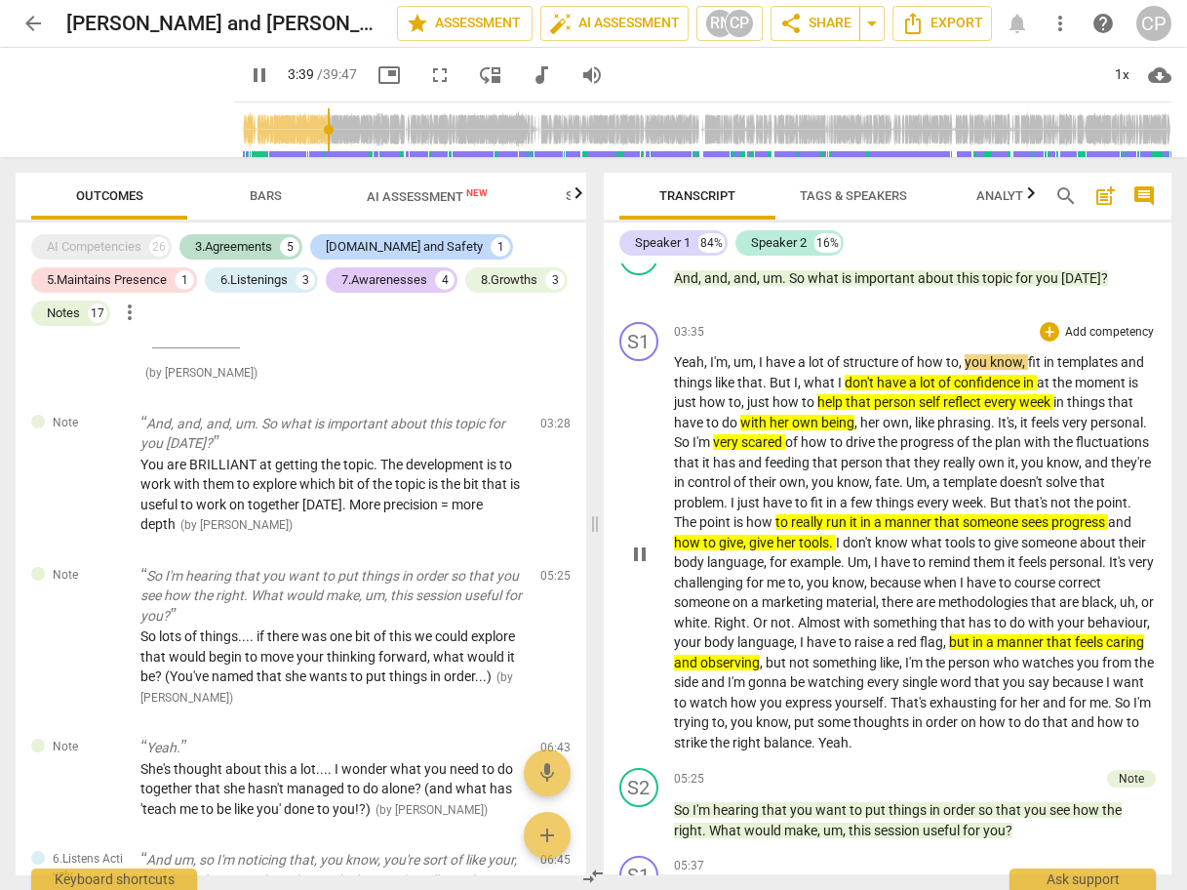
scroll to position [1561, 0]
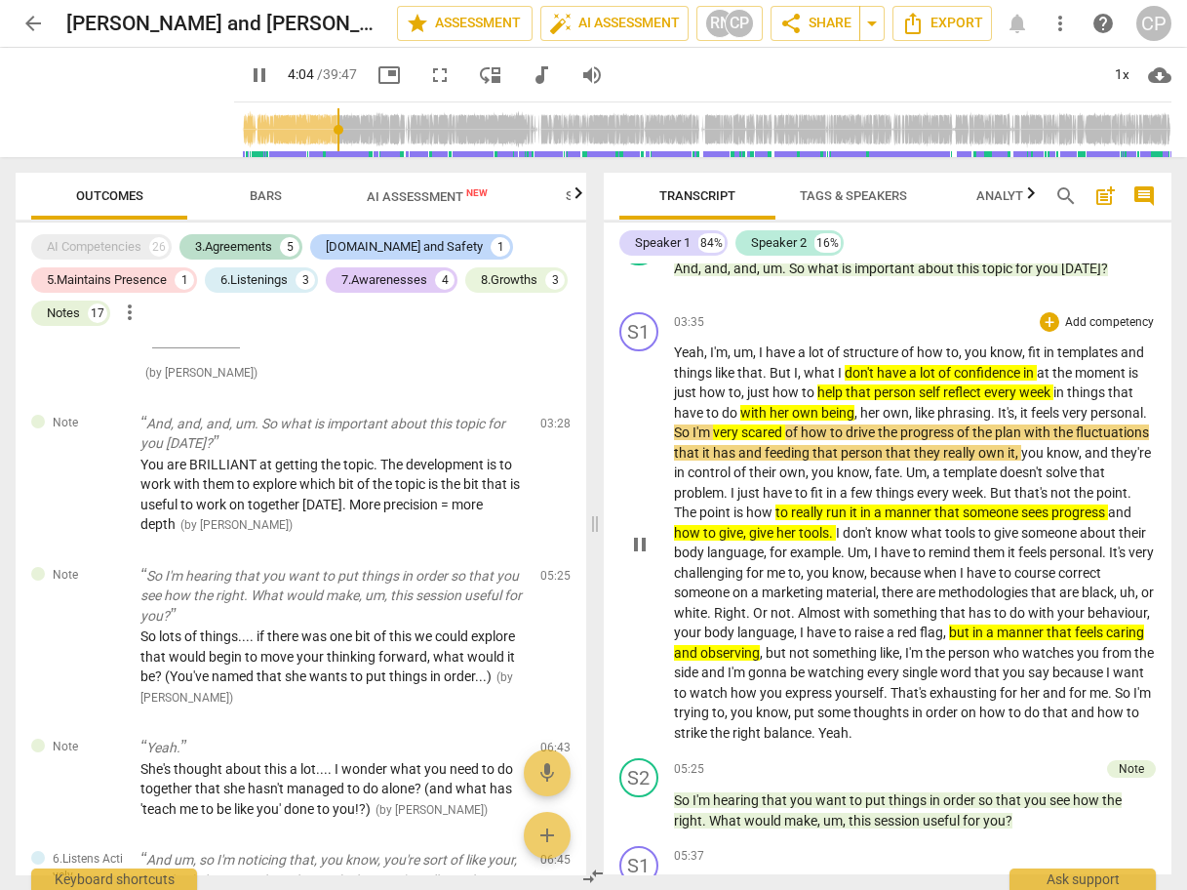
drag, startPoint x: 1151, startPoint y: 398, endPoint x: 1028, endPoint y: 400, distance: 122.9
click at [1028, 400] on div "S1 play_arrow pause 03:35 + Add competency keyboard_arrow_right Yeah , I'm , um…" at bounding box center [888, 527] width 569 height 446
drag, startPoint x: 1018, startPoint y: 398, endPoint x: 1161, endPoint y: 396, distance: 142.4
click at [1161, 396] on div "S1 play_arrow pause 03:35 + Add competency keyboard_arrow_right Yeah , I'm , um…" at bounding box center [888, 527] width 569 height 446
click at [1113, 377] on icon "button" at bounding box center [1109, 374] width 20 height 23
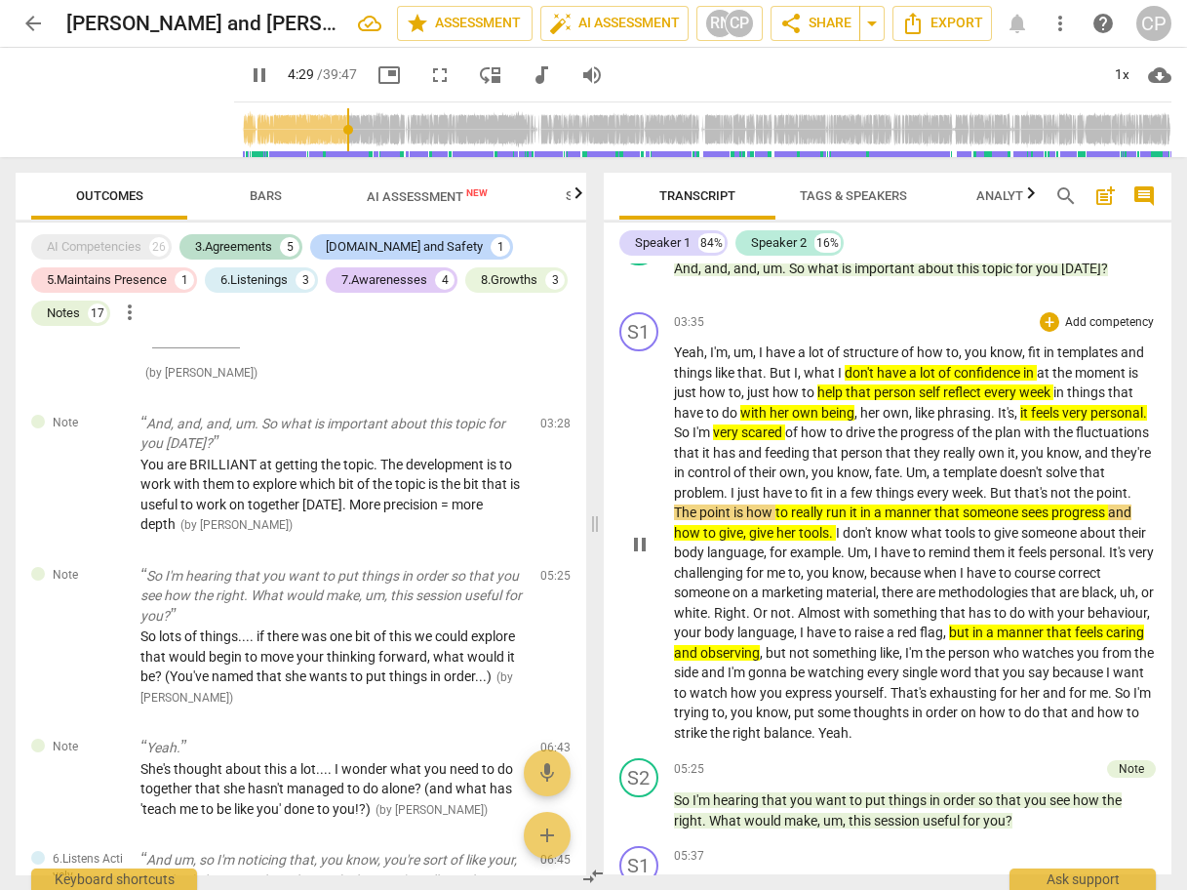
click at [638, 533] on span "pause" at bounding box center [639, 544] width 23 height 23
click at [640, 533] on span "play_arrow" at bounding box center [639, 544] width 23 height 23
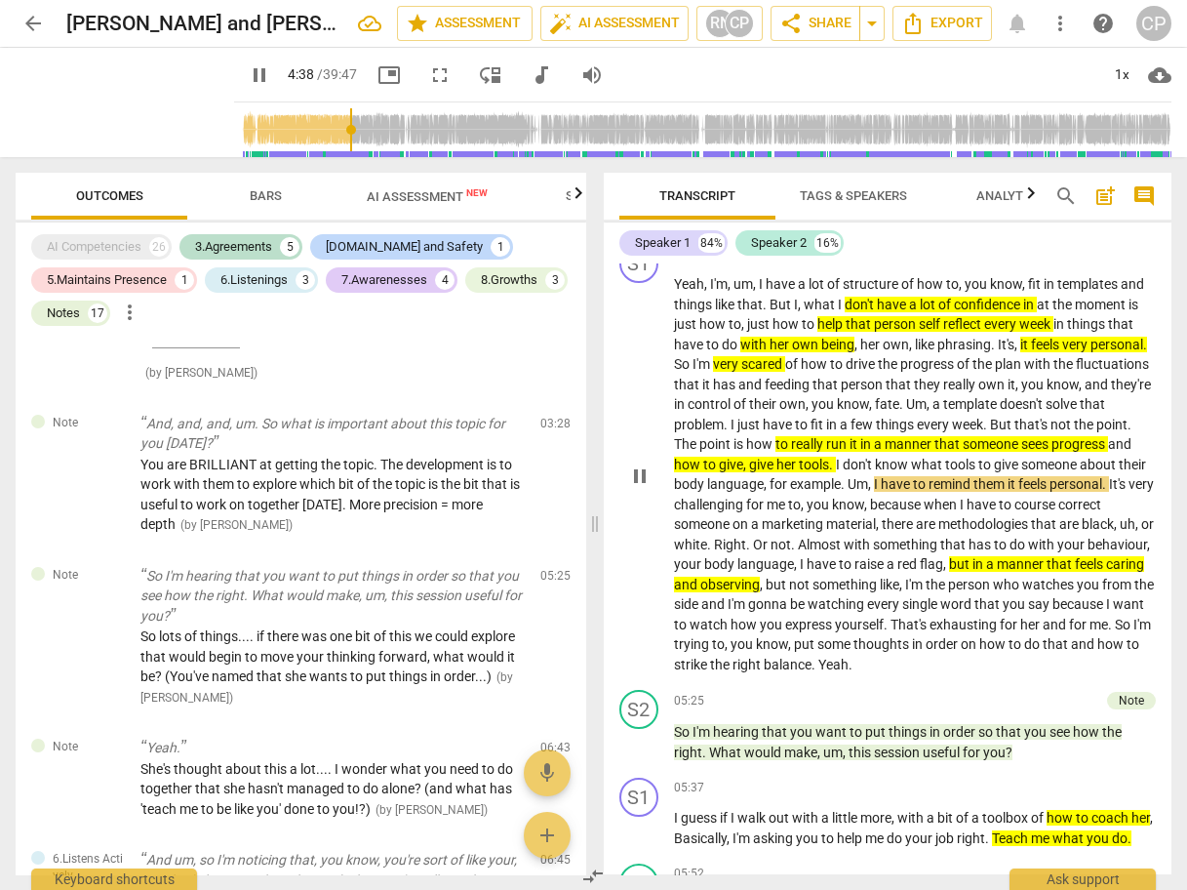
scroll to position [1639, 0]
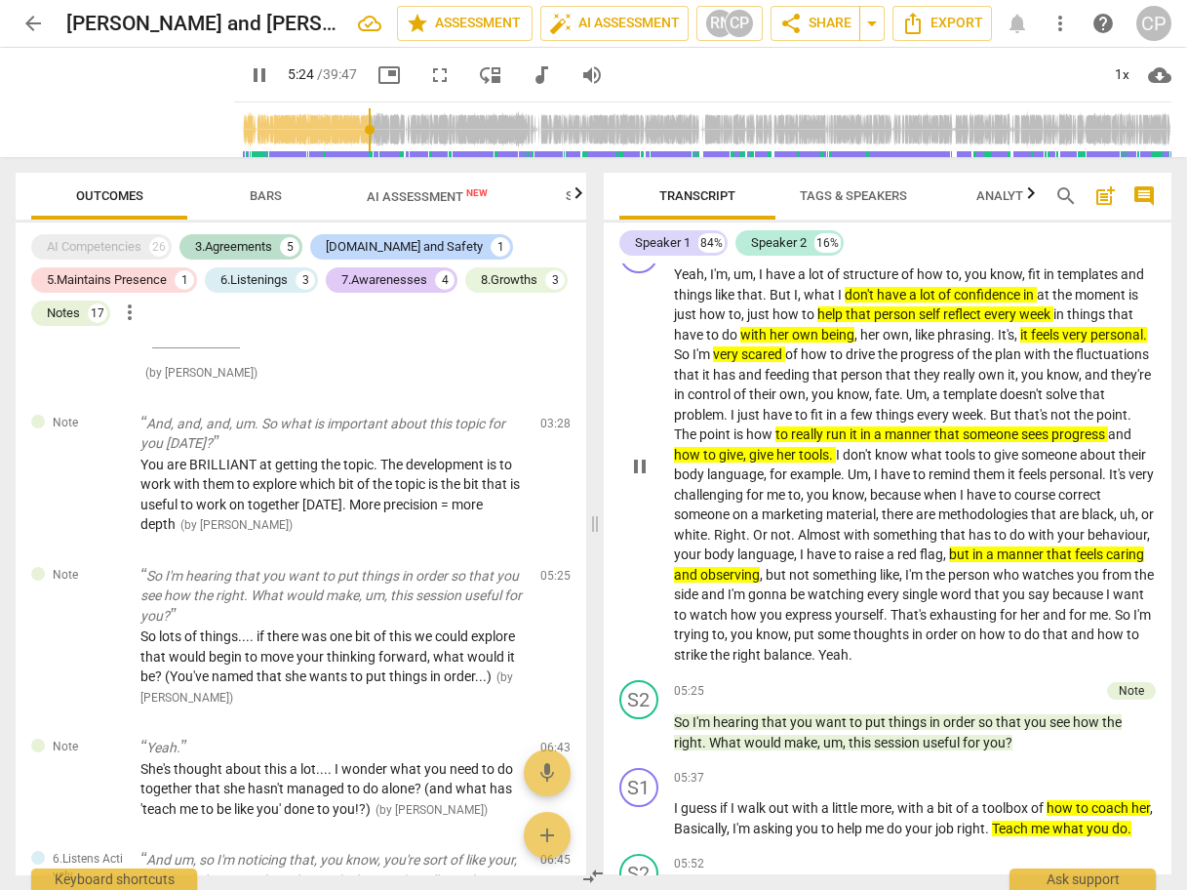
click at [634, 455] on span "pause" at bounding box center [639, 466] width 23 height 23
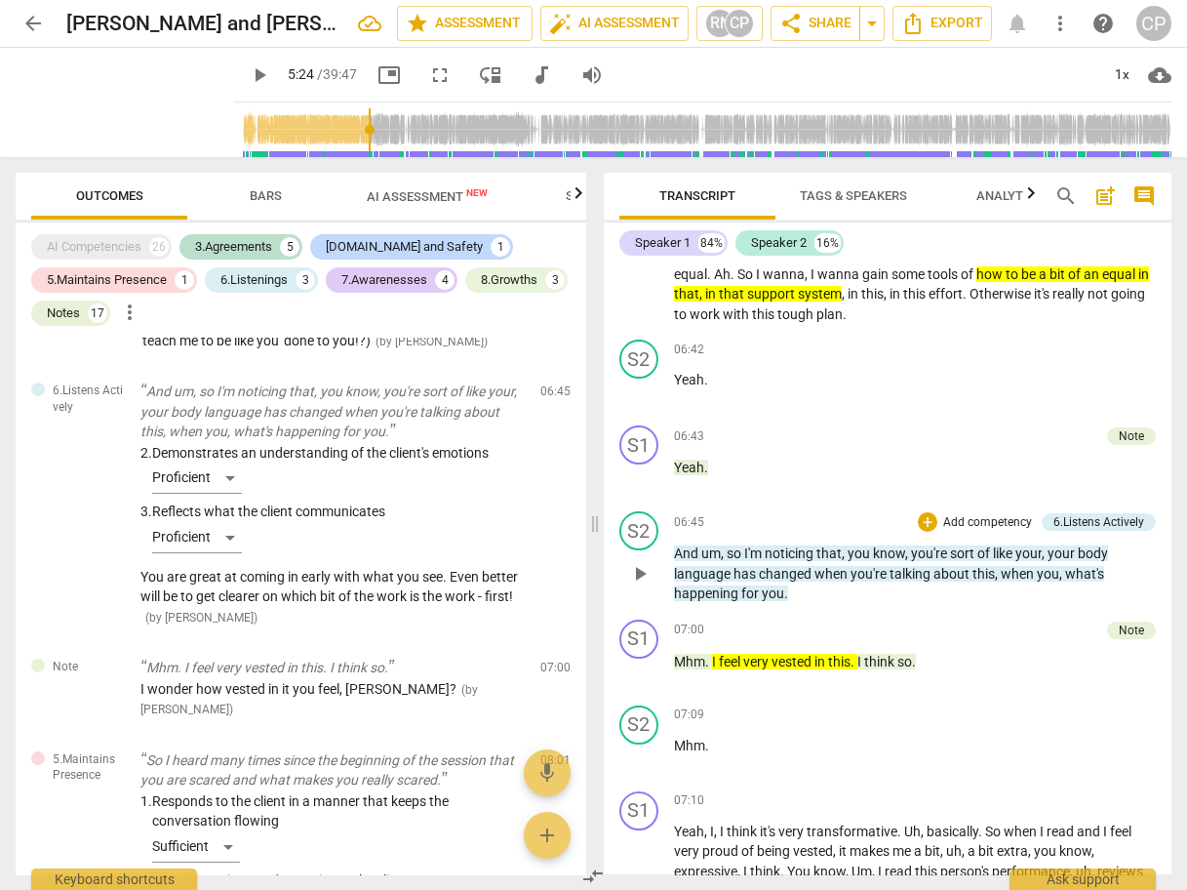
scroll to position [2497, 0]
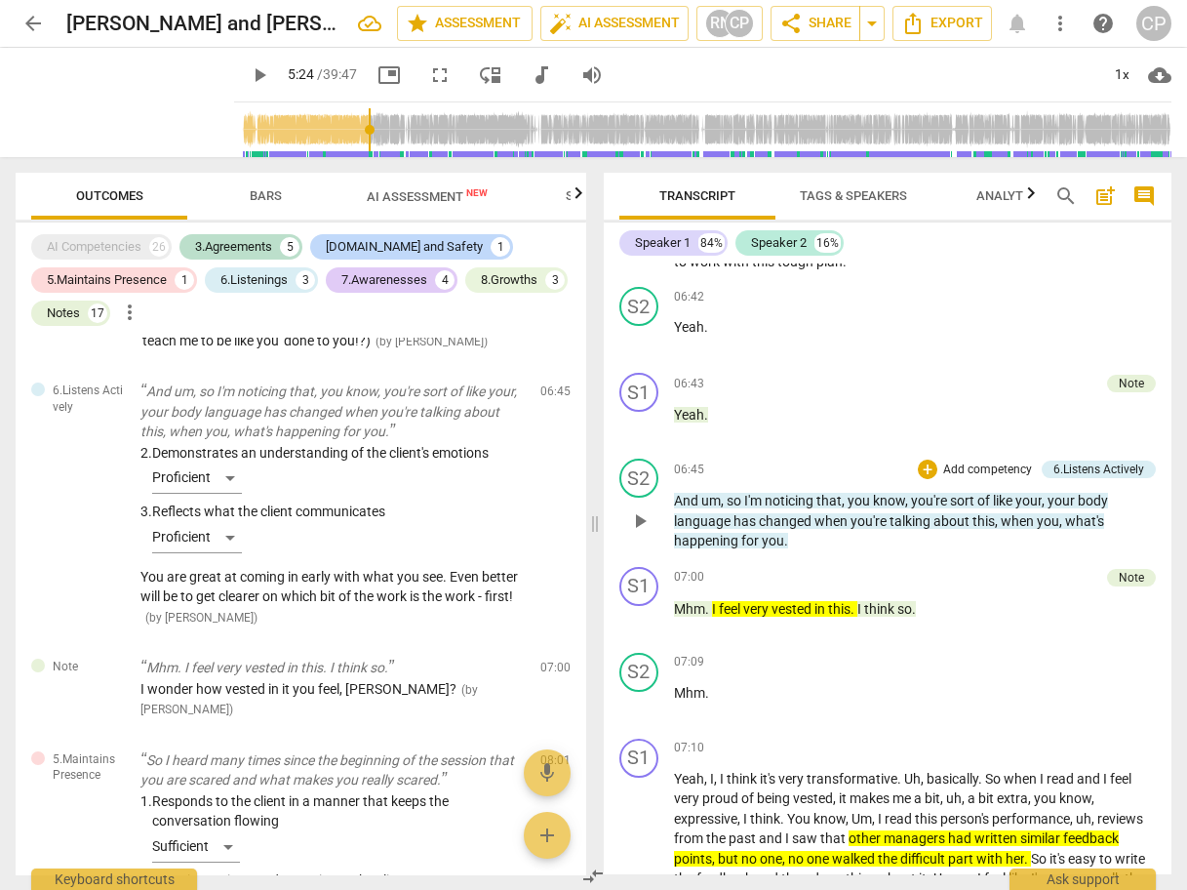
click at [636, 519] on span "play_arrow" at bounding box center [639, 520] width 23 height 23
click at [639, 708] on span "pause" at bounding box center [639, 704] width 23 height 23
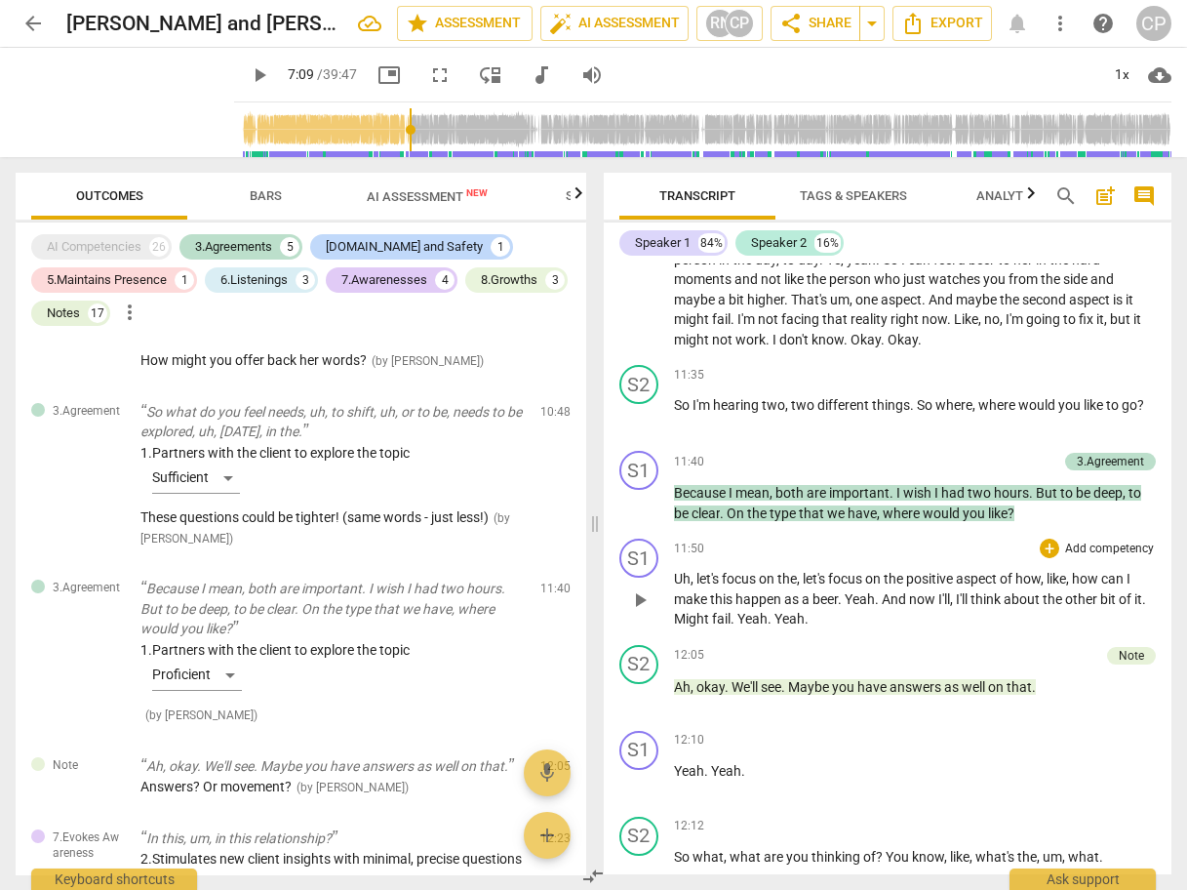
scroll to position [4136, 0]
click at [635, 613] on span "play_arrow" at bounding box center [639, 600] width 23 height 23
click at [638, 613] on span "pause" at bounding box center [639, 600] width 23 height 23
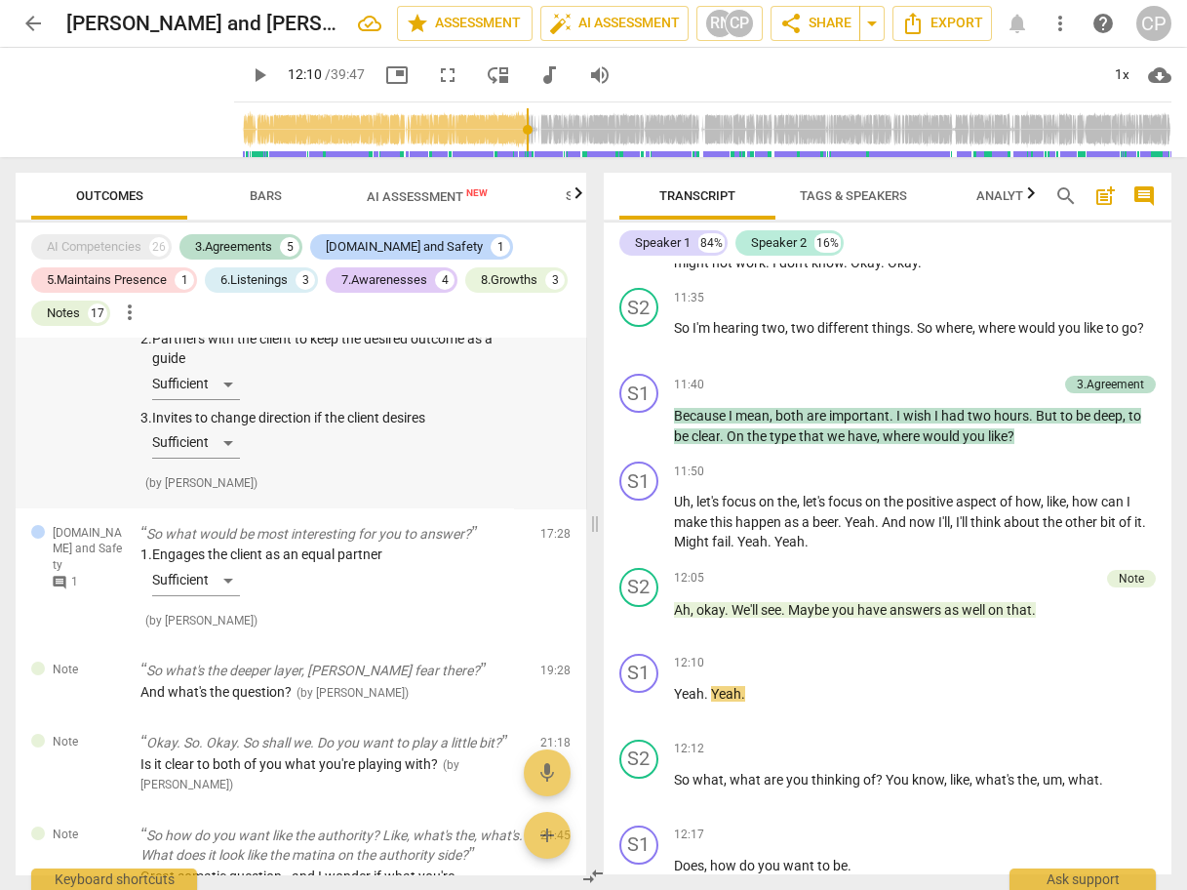
scroll to position [2887, 0]
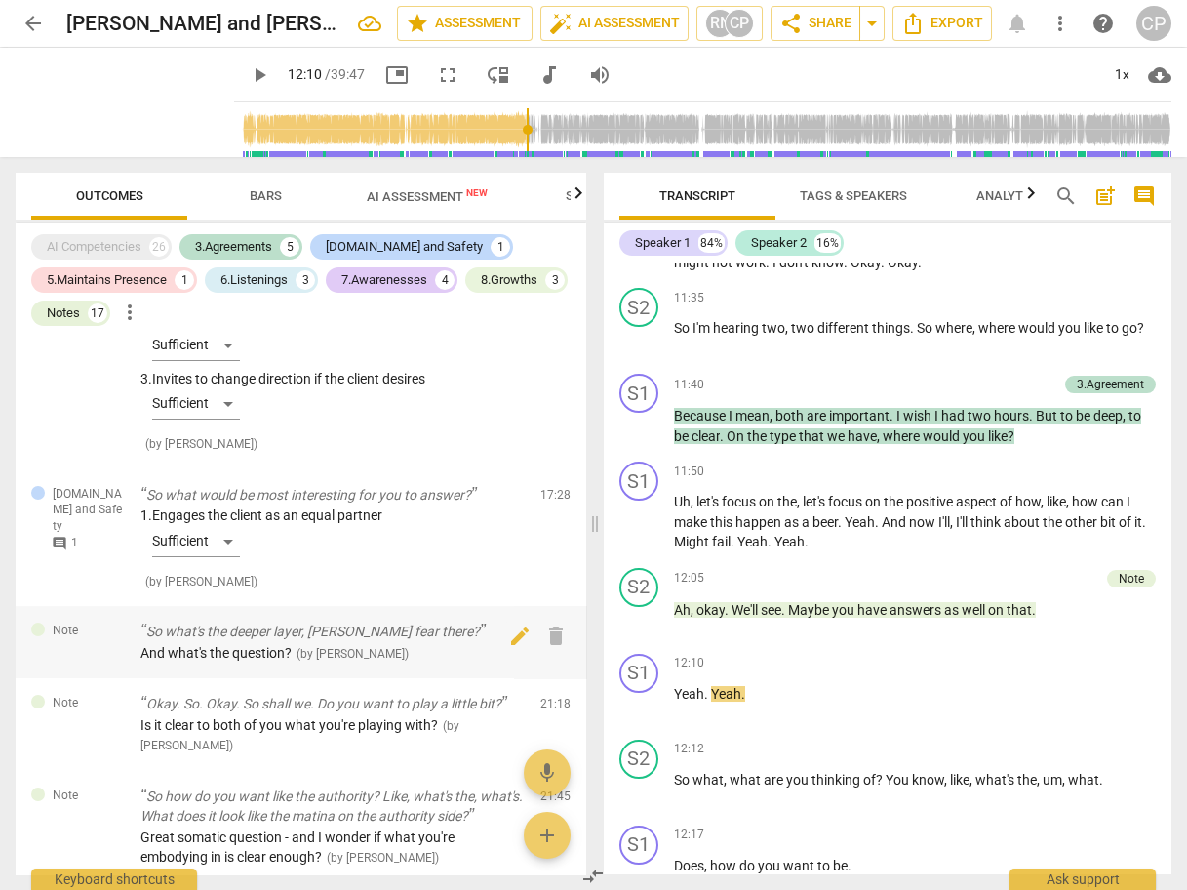
click at [315, 642] on p "So what's the deeper layer, [PERSON_NAME] fear there?" at bounding box center [332, 631] width 384 height 20
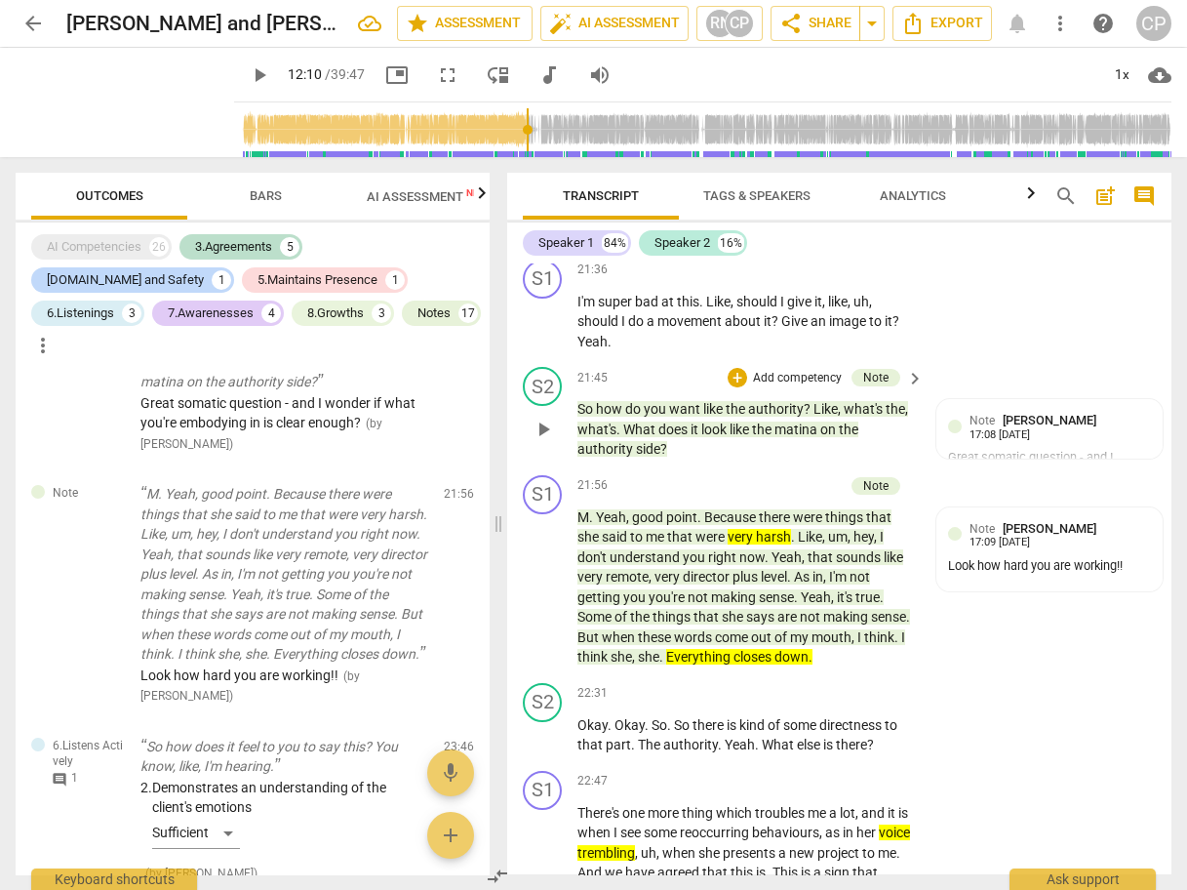
scroll to position [9799, 0]
click at [545, 598] on span "play_arrow" at bounding box center [543, 586] width 23 height 23
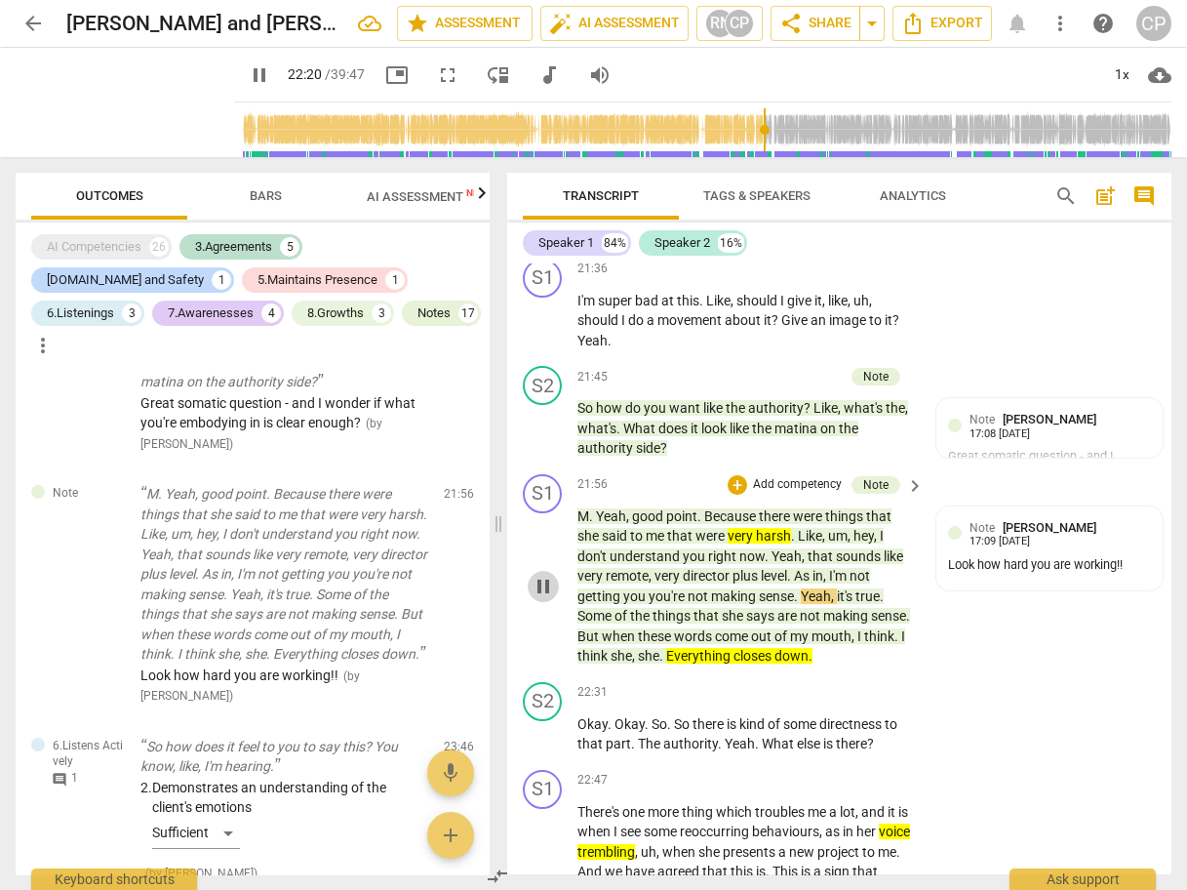
click at [545, 598] on span "pause" at bounding box center [543, 586] width 23 height 23
click at [545, 598] on span "play_arrow" at bounding box center [543, 586] width 23 height 23
click at [545, 598] on span "pause" at bounding box center [543, 586] width 23 height 23
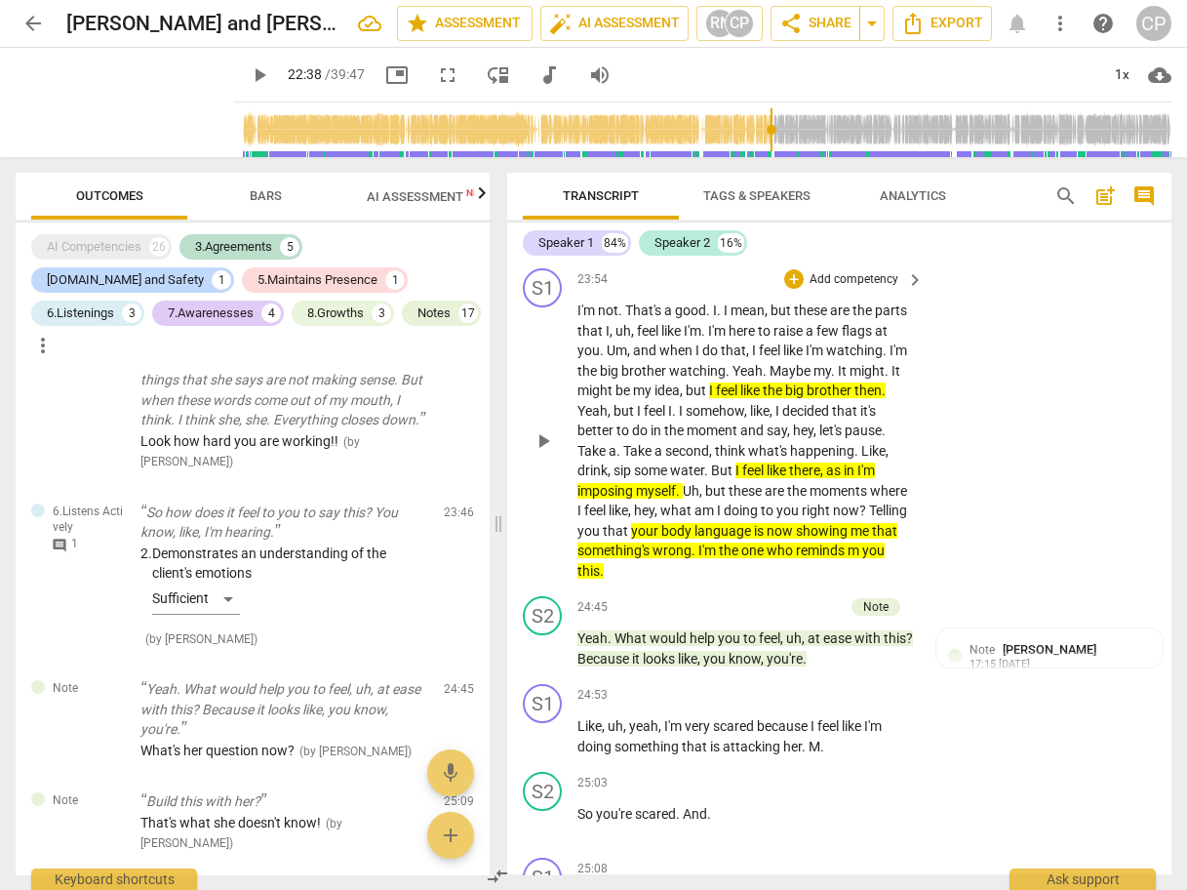
scroll to position [10657, 0]
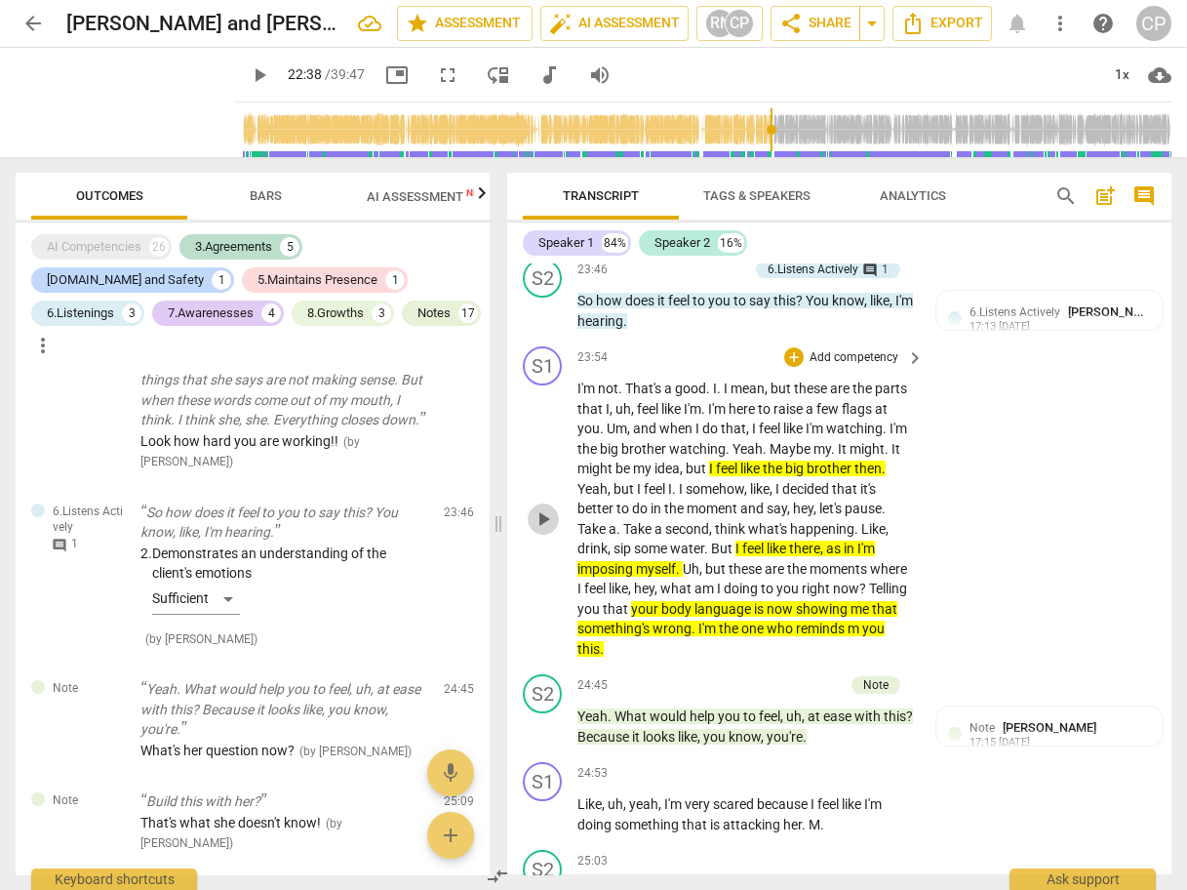
click at [543, 531] on span "play_arrow" at bounding box center [543, 518] width 23 height 23
click at [539, 531] on span "pause" at bounding box center [543, 518] width 23 height 23
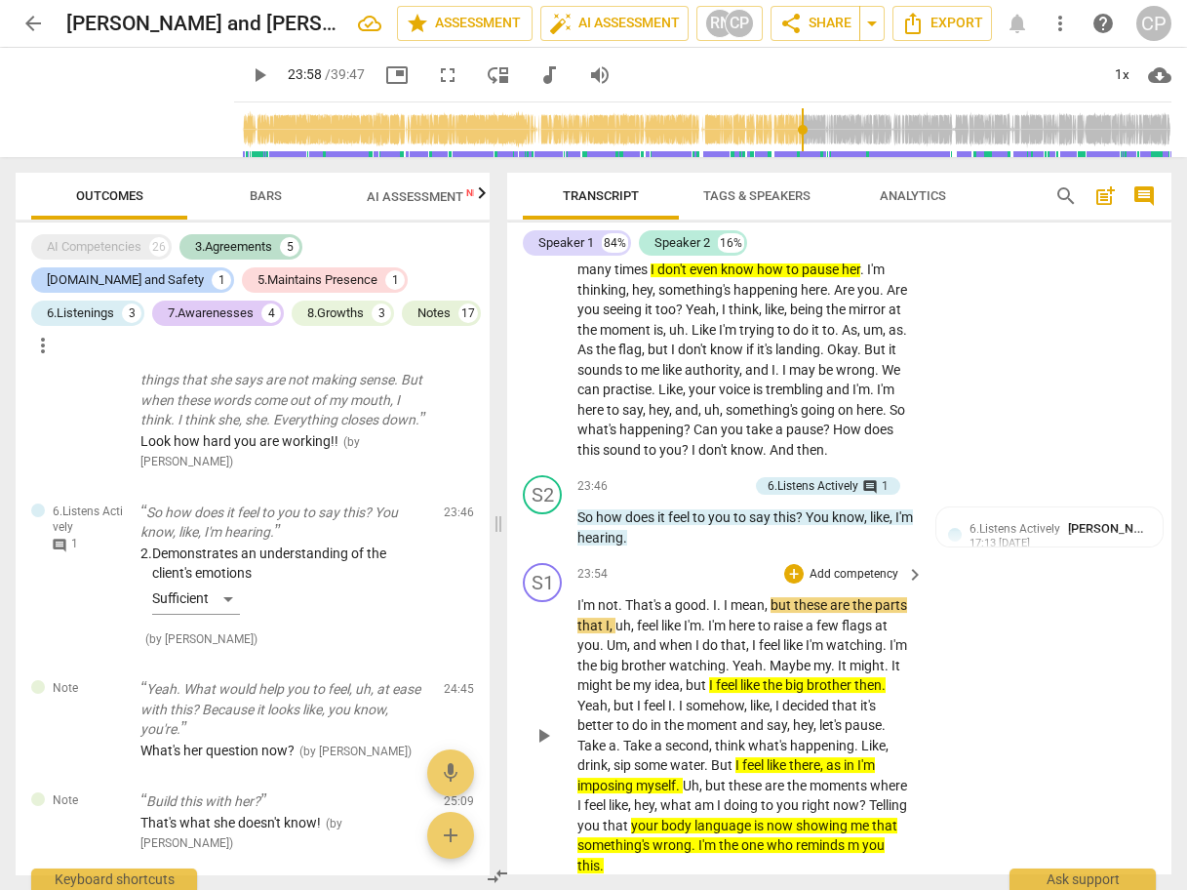
scroll to position [10423, 0]
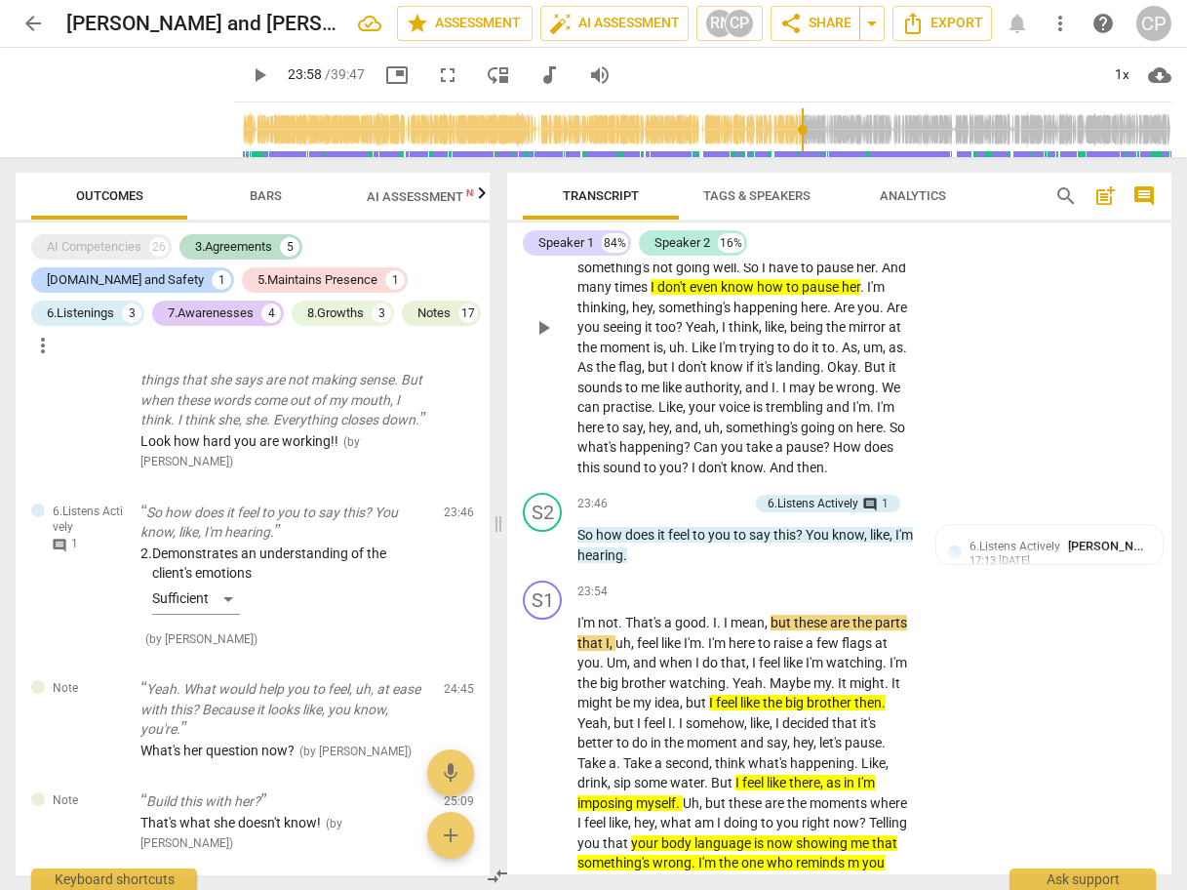
click at [658, 415] on span "." at bounding box center [655, 407] width 7 height 16
click at [545, 339] on span "play_arrow" at bounding box center [543, 327] width 23 height 23
click at [551, 339] on span "pause" at bounding box center [543, 327] width 23 height 23
click at [683, 415] on span "Like" at bounding box center [670, 407] width 24 height 16
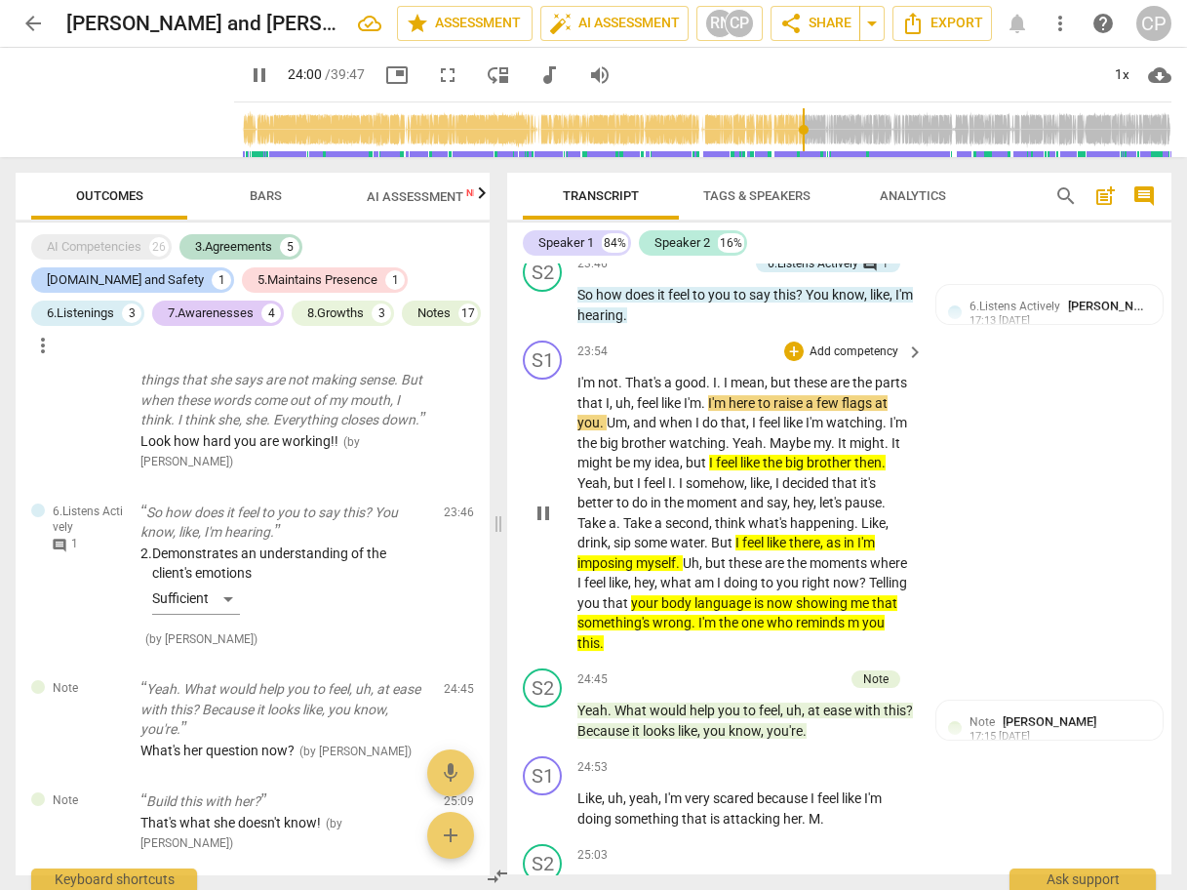
scroll to position [10657, 0]
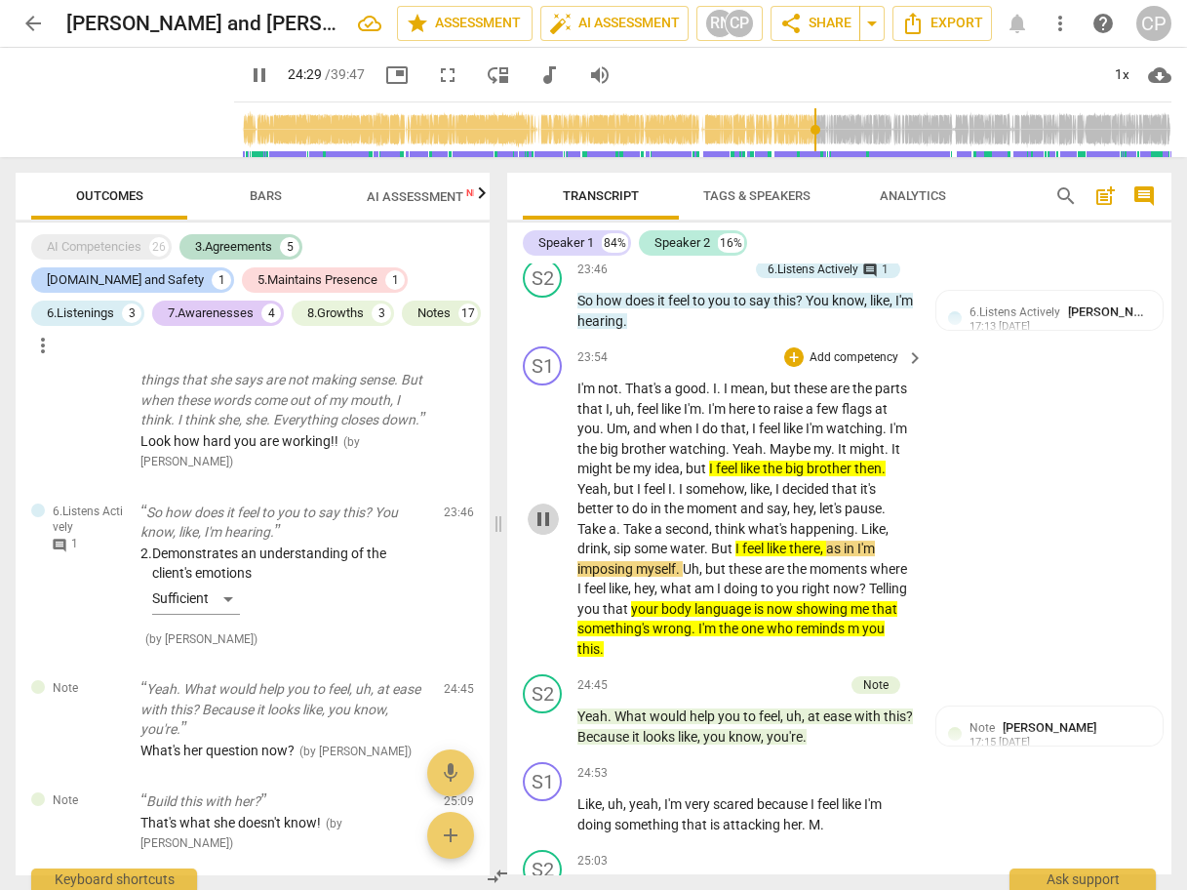
click at [548, 531] on span "pause" at bounding box center [543, 518] width 23 height 23
click at [573, 439] on div "play_arrow pause" at bounding box center [553, 518] width 50 height 267
click at [577, 396] on span "I'm" at bounding box center [587, 388] width 20 height 16
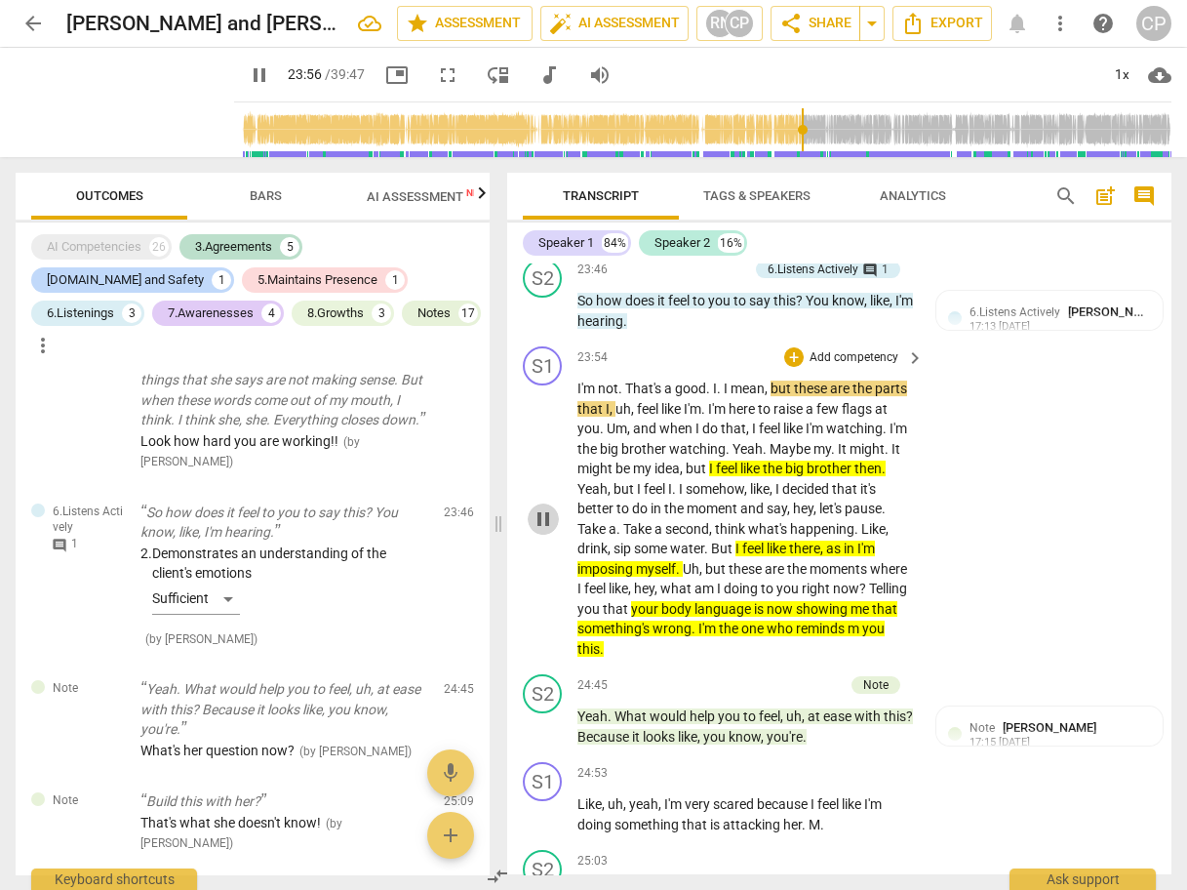
click at [547, 531] on span "pause" at bounding box center [543, 518] width 23 height 23
click at [577, 308] on span "So" at bounding box center [586, 301] width 19 height 16
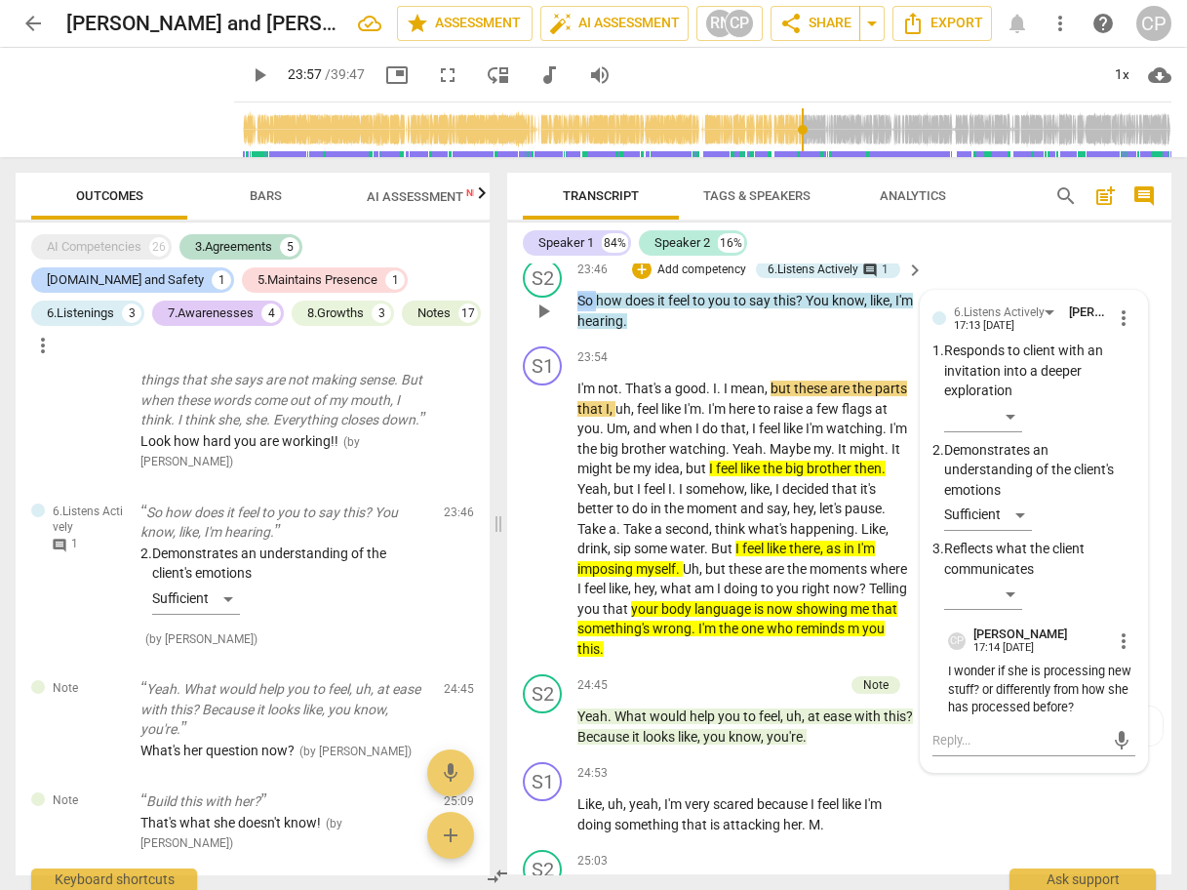
click at [577, 308] on span "So" at bounding box center [586, 301] width 19 height 16
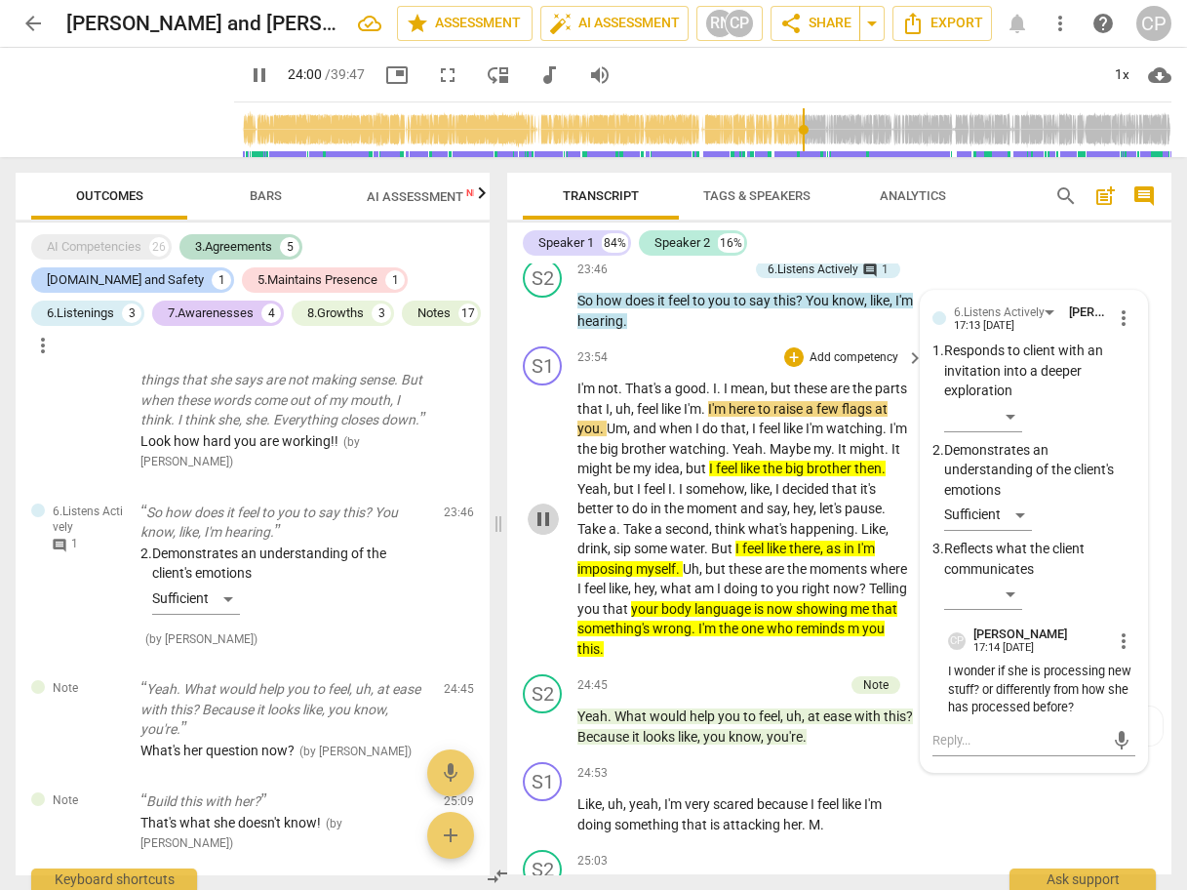
click at [544, 531] on span "pause" at bounding box center [543, 518] width 23 height 23
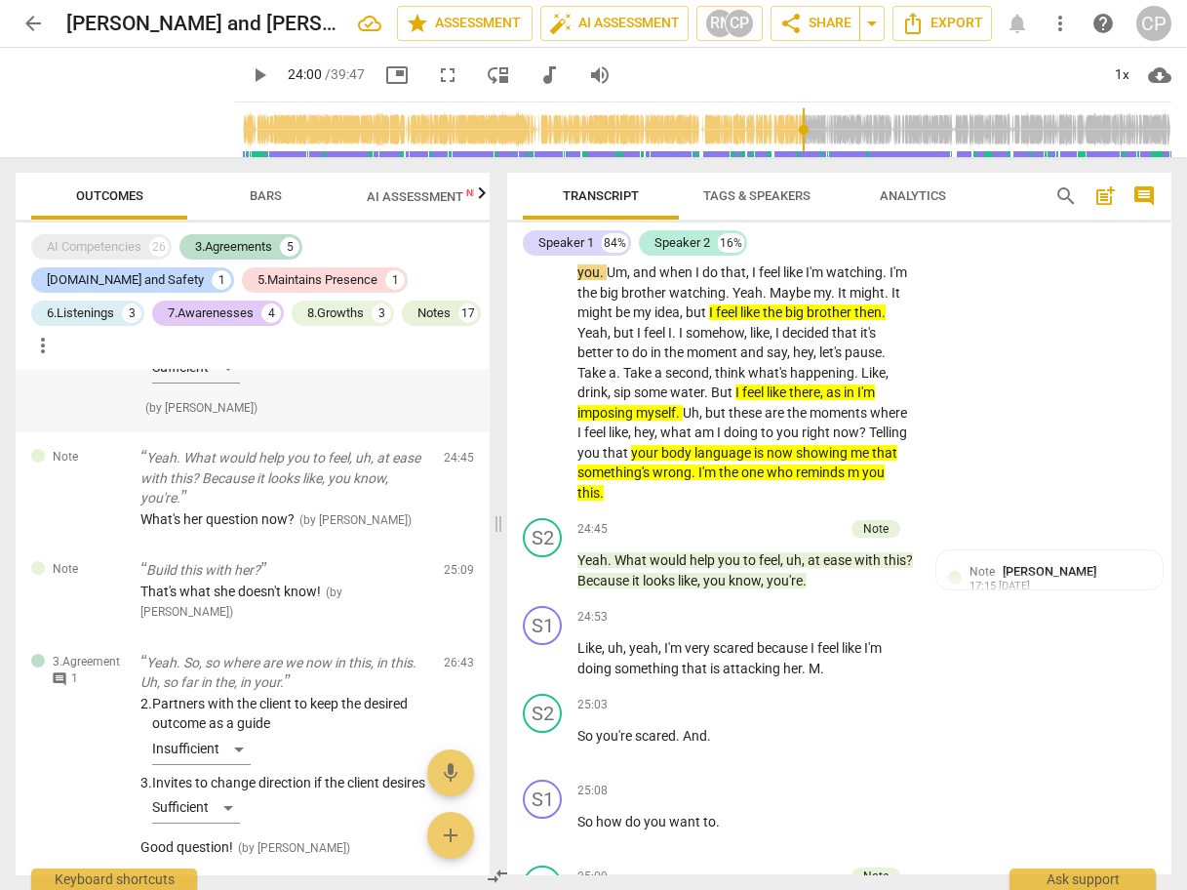
scroll to position [4341, 0]
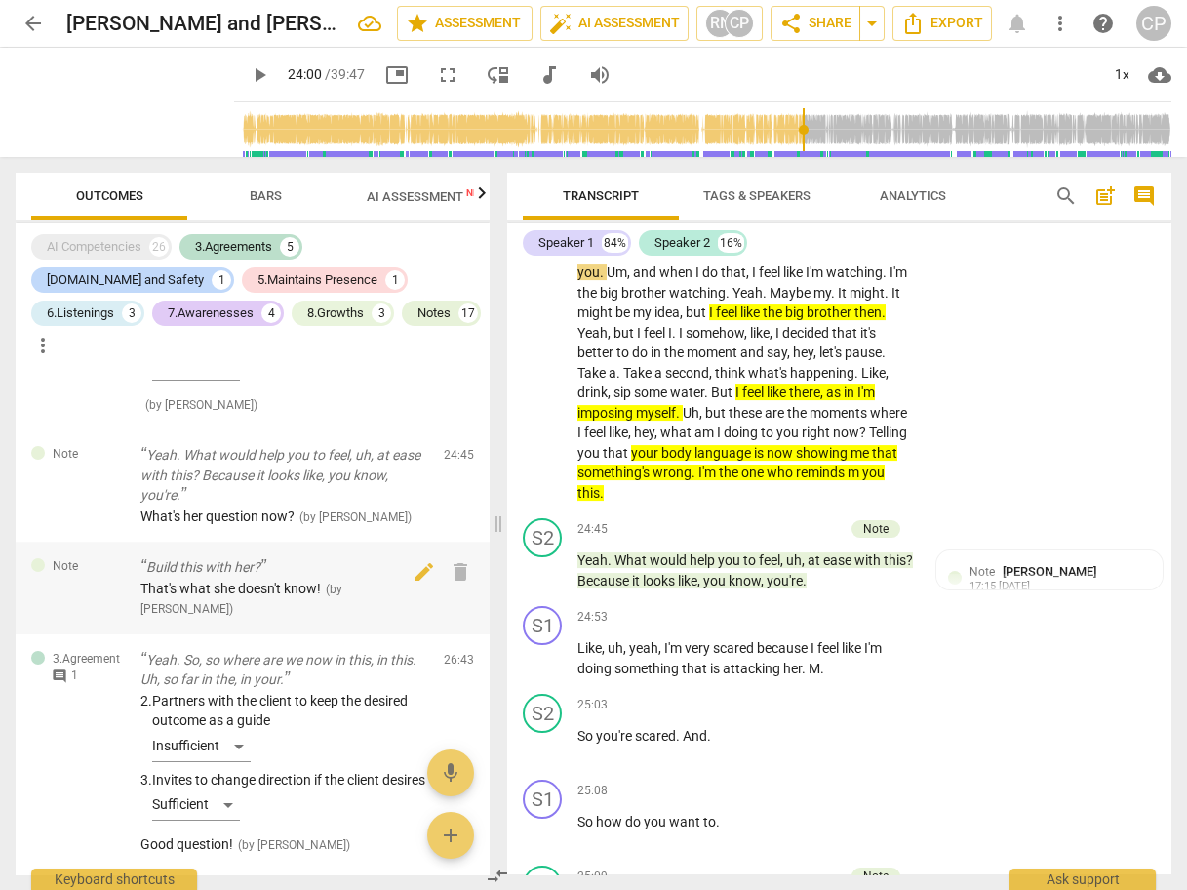
click at [320, 596] on span "That's what she doesn't know!" at bounding box center [230, 588] width 180 height 16
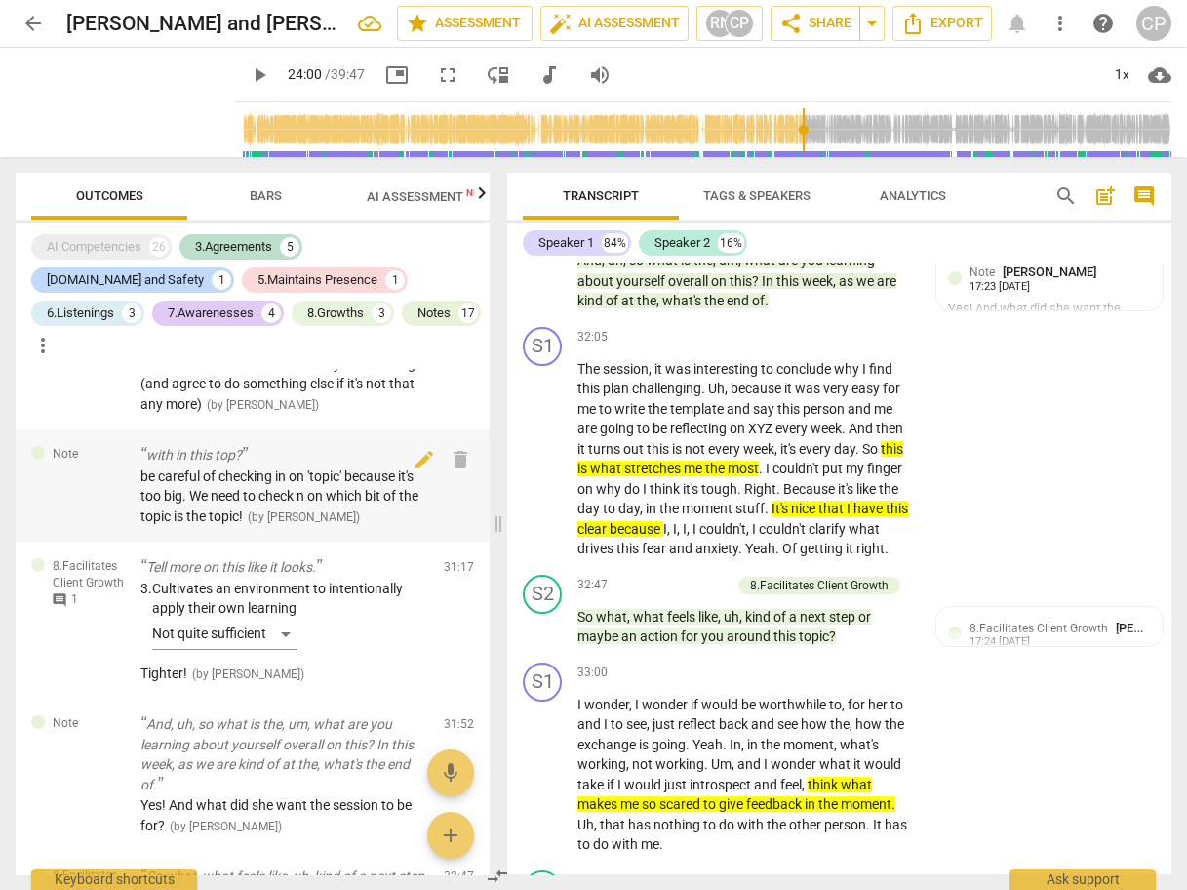
scroll to position [4887, 0]
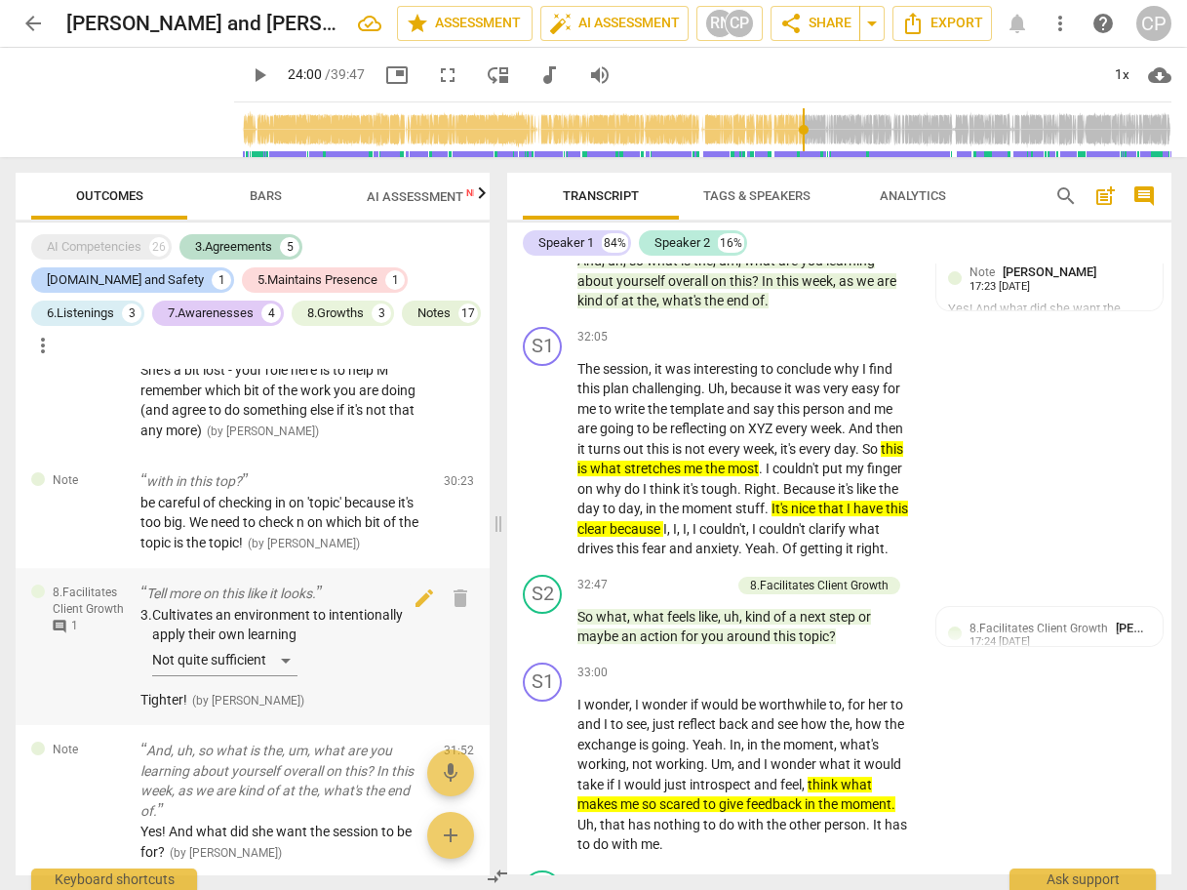
click at [218, 632] on div "3. Cultivates an environment to intentionally apply their own learning Not quit…" at bounding box center [284, 644] width 288 height 79
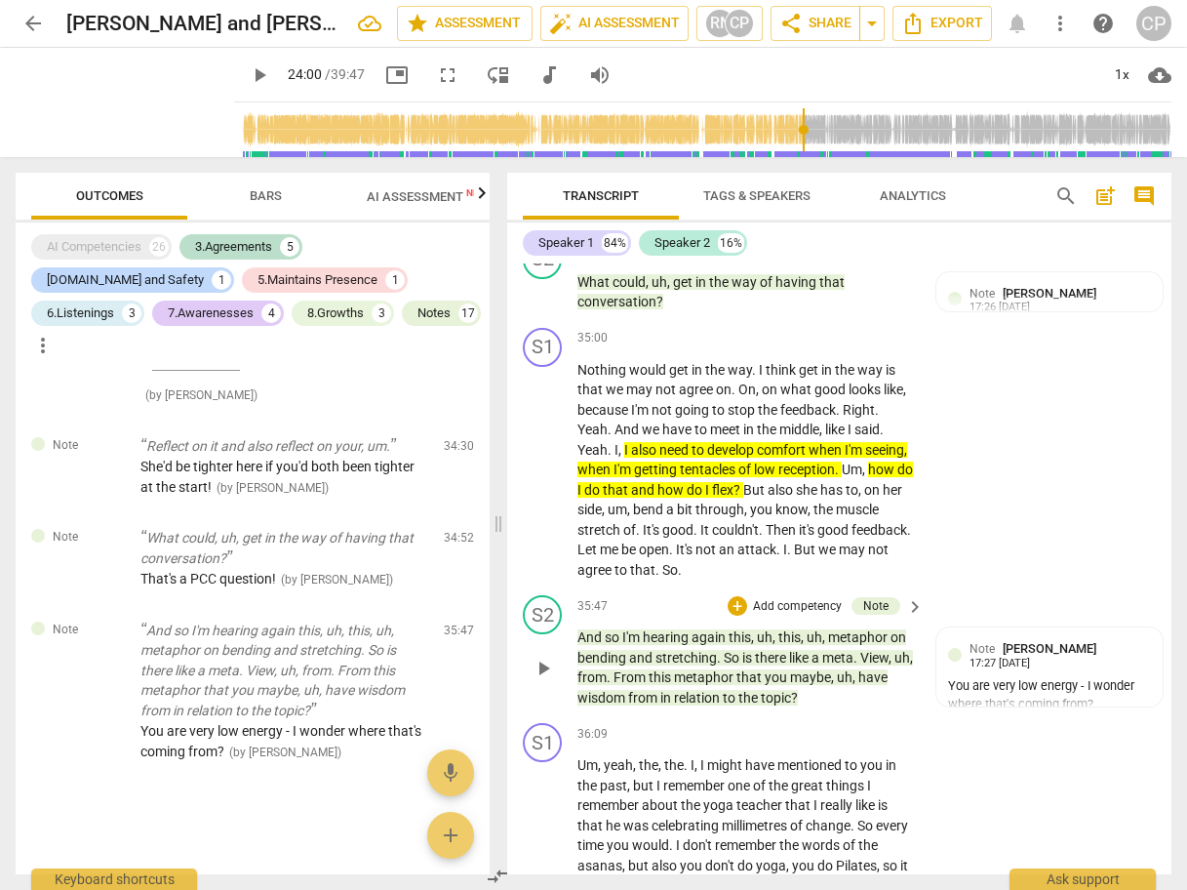
scroll to position [15523, 0]
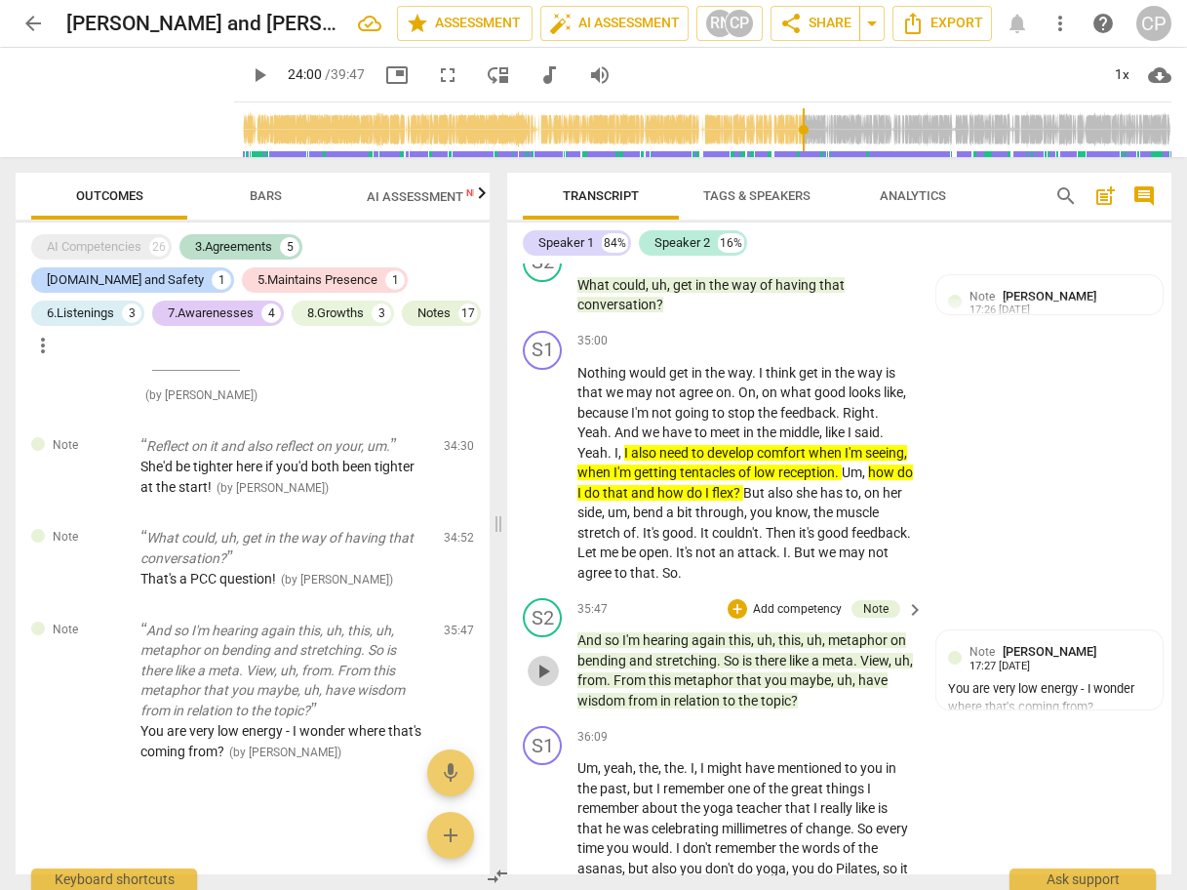
click at [546, 683] on span "play_arrow" at bounding box center [543, 670] width 23 height 23
click at [551, 683] on span "pause" at bounding box center [543, 670] width 23 height 23
type input "2174"
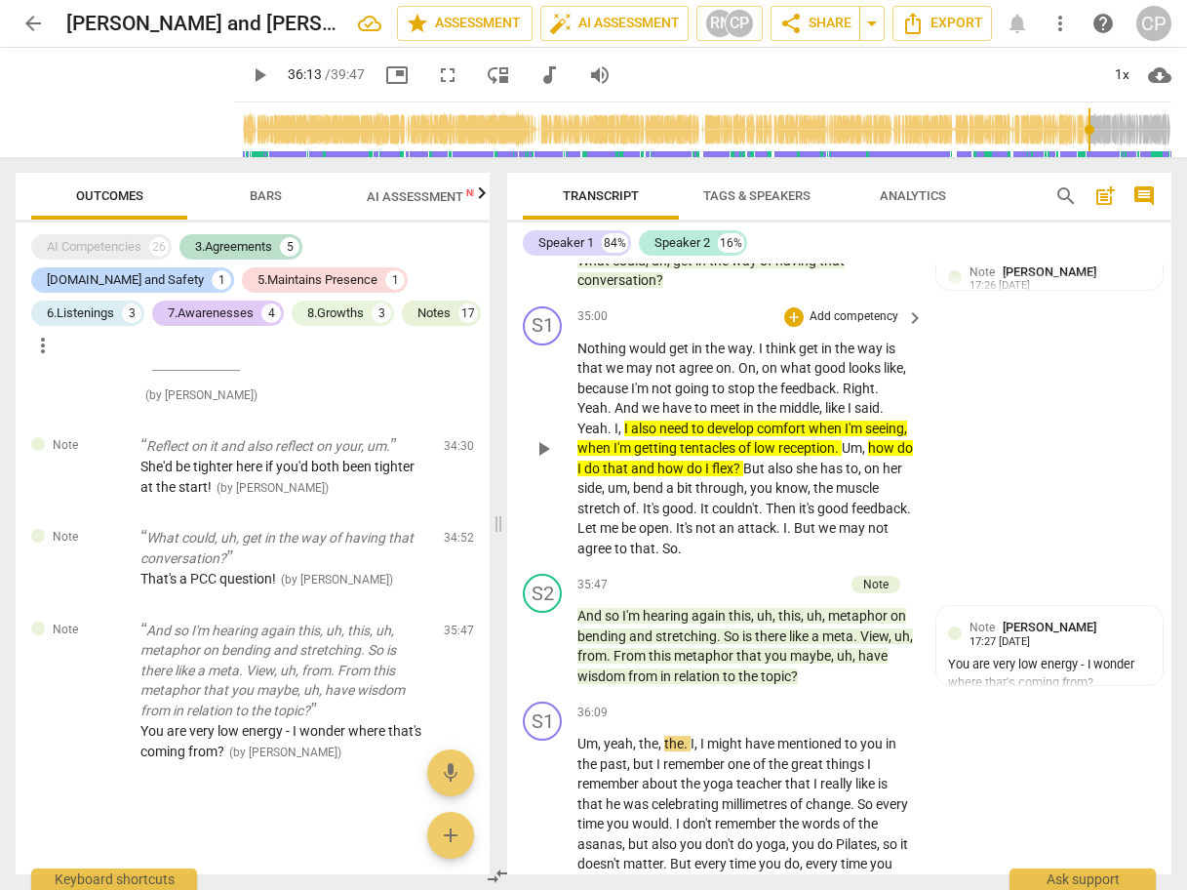
scroll to position [15531, 0]
